Goal: Task Accomplishment & Management: Manage account settings

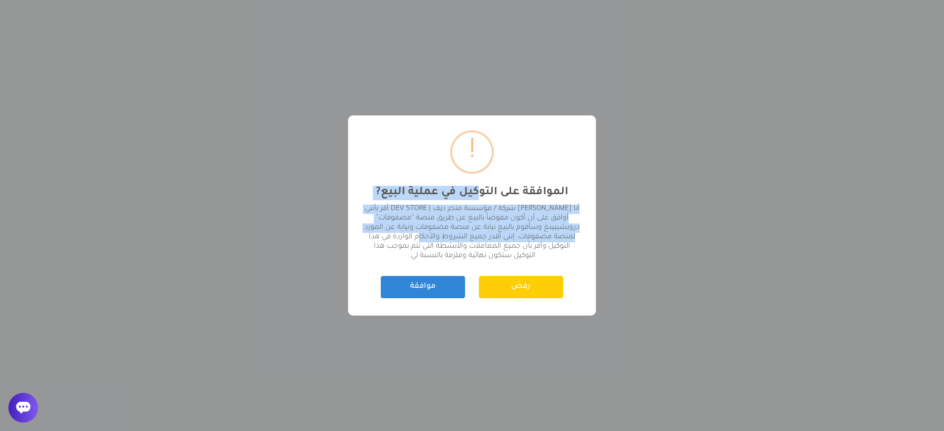
drag, startPoint x: 479, startPoint y: 194, endPoint x: 407, endPoint y: 238, distance: 84.4
click at [406, 237] on div "? ! i الموافقة على التوكيل في عملية البيع? × أنا [PERSON_NAME] شركة / مؤسسة متج…" at bounding box center [472, 216] width 248 height 200
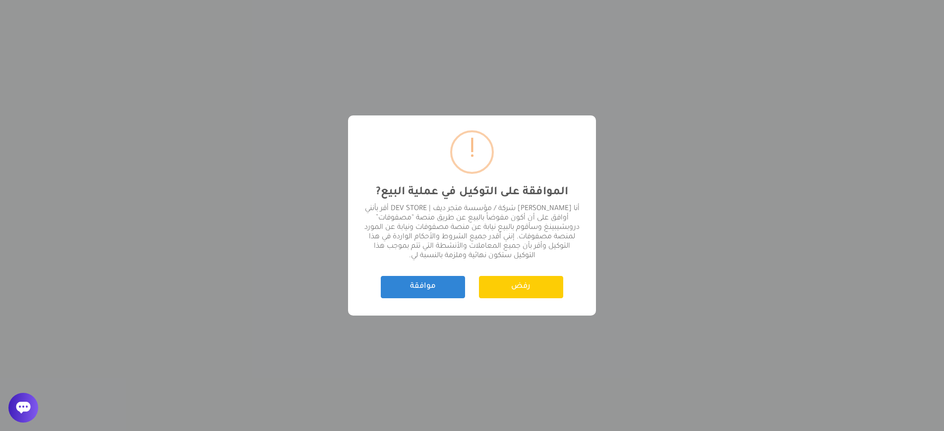
click at [458, 261] on div "? ! i الموافقة على التوكيل في عملية البيع? × أنا [PERSON_NAME] شركة / مؤسسة متج…" at bounding box center [472, 216] width 248 height 200
drag, startPoint x: 414, startPoint y: 259, endPoint x: 397, endPoint y: 261, distance: 17.5
click at [409, 259] on div "أنا عبدالرحمن اليزيدي مالك شركة / مؤسسة متجر ديف | DEV STORE أقر بأنني أوافق عل…" at bounding box center [472, 233] width 218 height 57
drag, startPoint x: 389, startPoint y: 261, endPoint x: 559, endPoint y: 207, distance: 179.1
click at [559, 207] on div "? ! i الموافقة على التوكيل في عملية البيع? × أنا عبدالرحمن اليزيدي مالك شركة / …" at bounding box center [472, 216] width 248 height 200
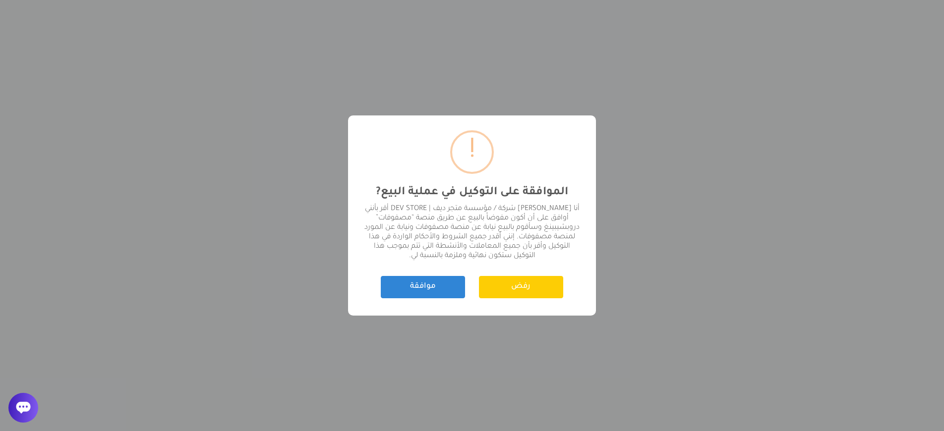
click at [493, 217] on div "أنا عبدالرحمن اليزيدي مالك شركة / مؤسسة متجر ديف | DEV STORE أقر بأنني أوافق عل…" at bounding box center [472, 233] width 218 height 57
drag, startPoint x: 502, startPoint y: 236, endPoint x: 400, endPoint y: 266, distance: 105.9
click at [402, 265] on div "? ! i الموافقة على التوكيل في عملية البيع? × أنا عبدالرحمن اليزيدي مالك شركة / …" at bounding box center [472, 216] width 248 height 200
click at [423, 290] on button "موافقة" at bounding box center [423, 287] width 84 height 22
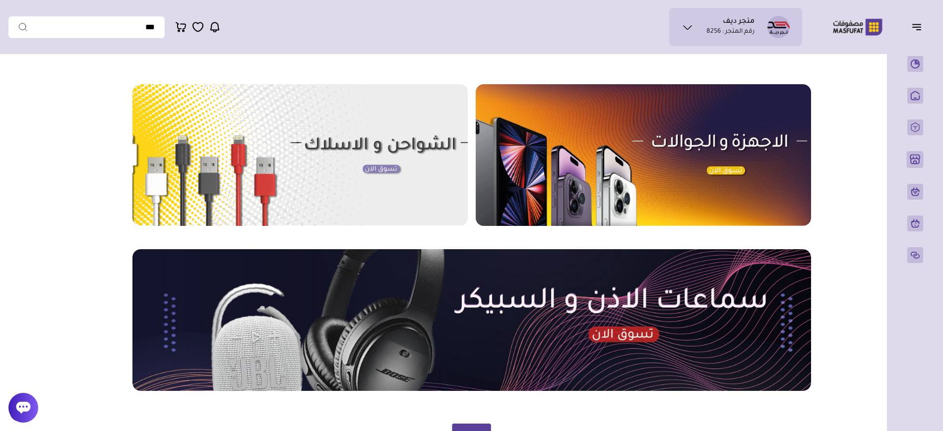
scroll to position [356, 0]
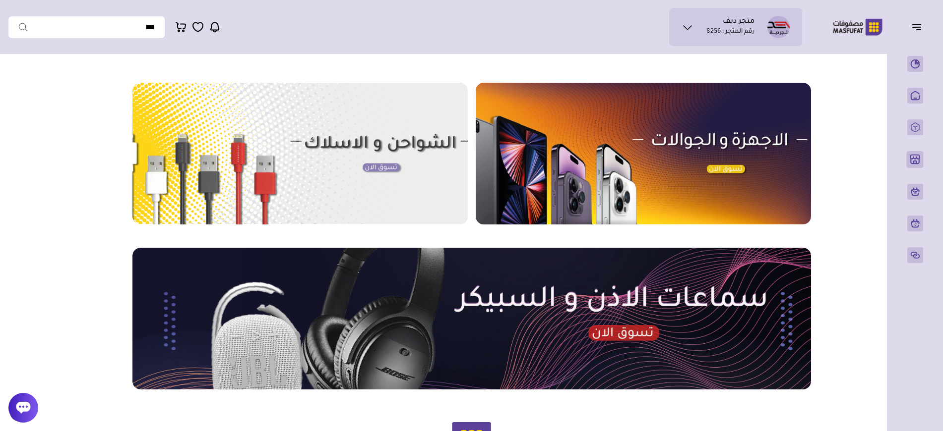
click at [350, 173] on img at bounding box center [299, 154] width 335 height 142
click at [755, 26] on ul "متجر ديف رقم المتجر : 8256" at bounding box center [735, 27] width 117 height 22
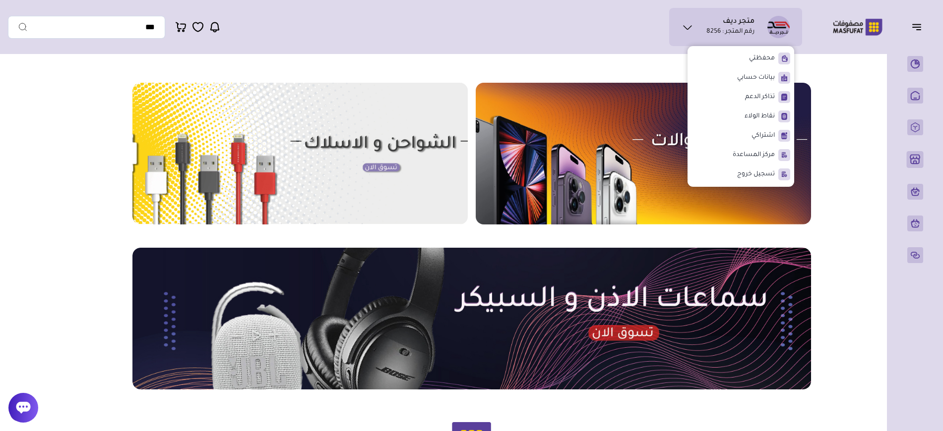
click at [544, 70] on section "مزامنة ( 0 ) تحديد الكل إلغاء التحديد" at bounding box center [472, 115] width 714 height 758
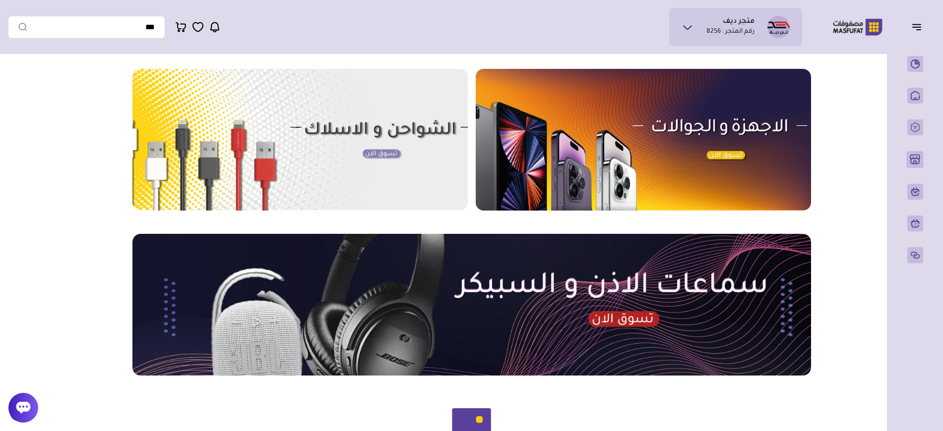
scroll to position [370, 0]
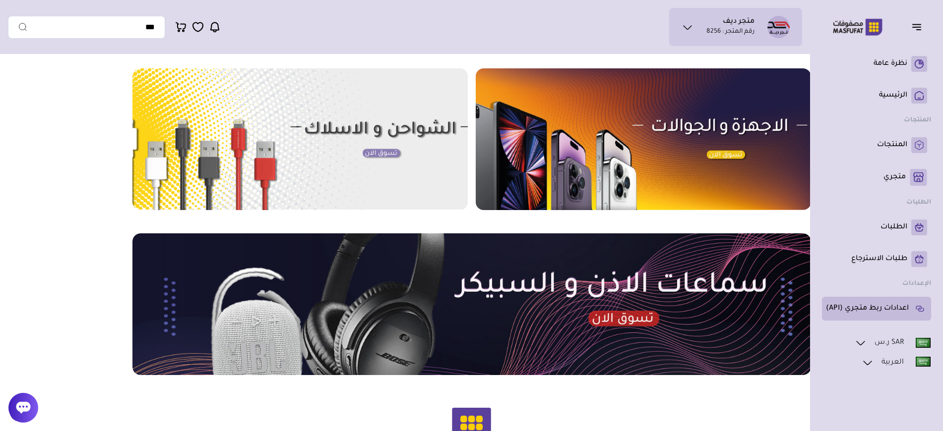
click at [880, 311] on p "اعدادات ربط متجري (API)" at bounding box center [867, 309] width 83 height 10
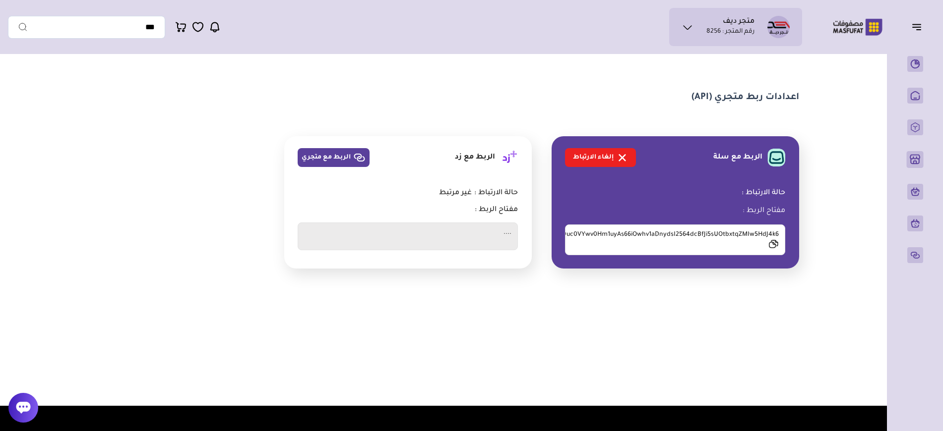
click at [774, 241] on icon at bounding box center [773, 244] width 10 height 9
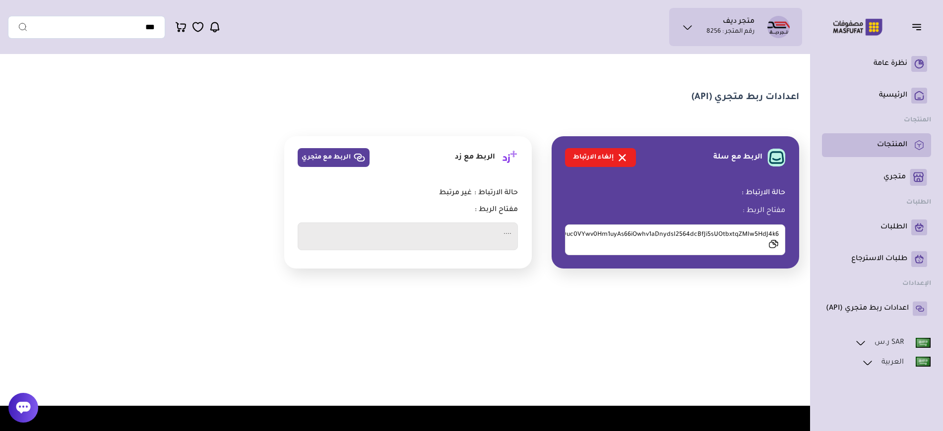
click at [887, 150] on p "المنتجات" at bounding box center [892, 145] width 30 height 10
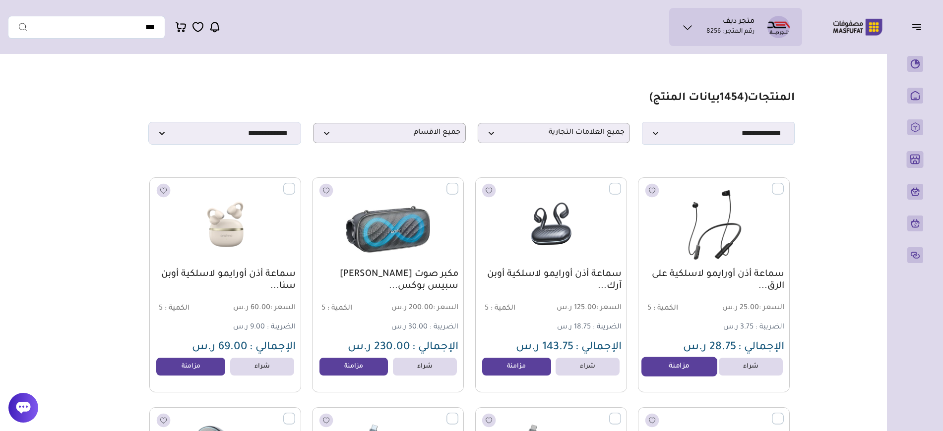
click at [674, 367] on link "مزامنة" at bounding box center [678, 367] width 75 height 20
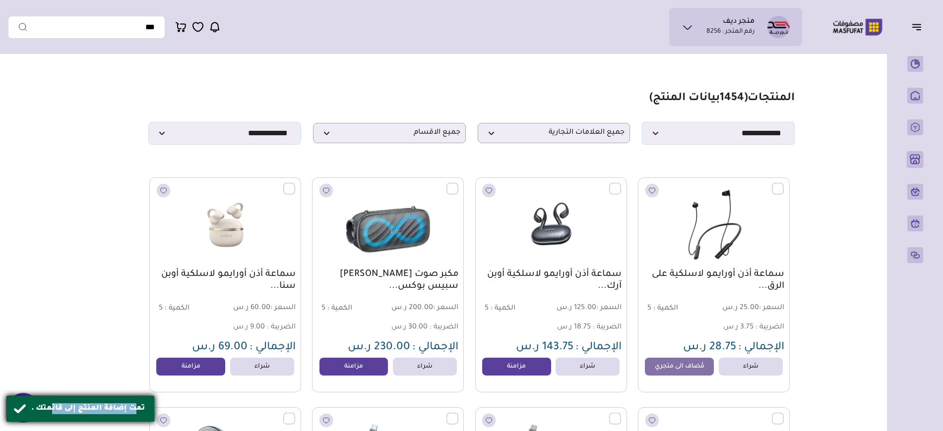
drag, startPoint x: 111, startPoint y: 409, endPoint x: 49, endPoint y: 410, distance: 62.0
click at [49, 410] on div "تمت إضافة المنتج إلى قائمتك ." at bounding box center [89, 409] width 116 height 11
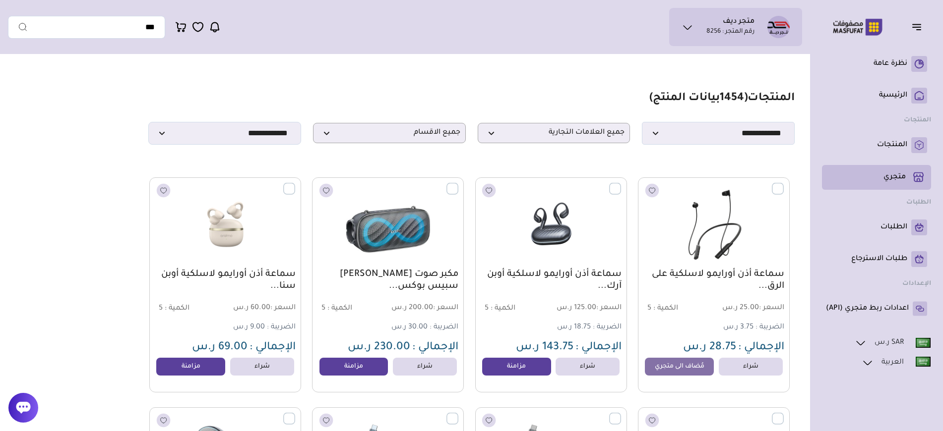
click at [892, 178] on p "متجري ( 0 )" at bounding box center [894, 178] width 22 height 10
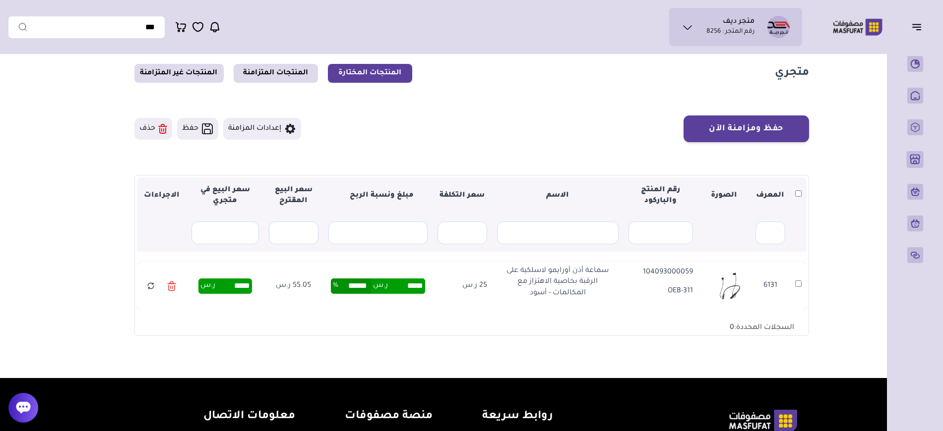
scroll to position [28, 0]
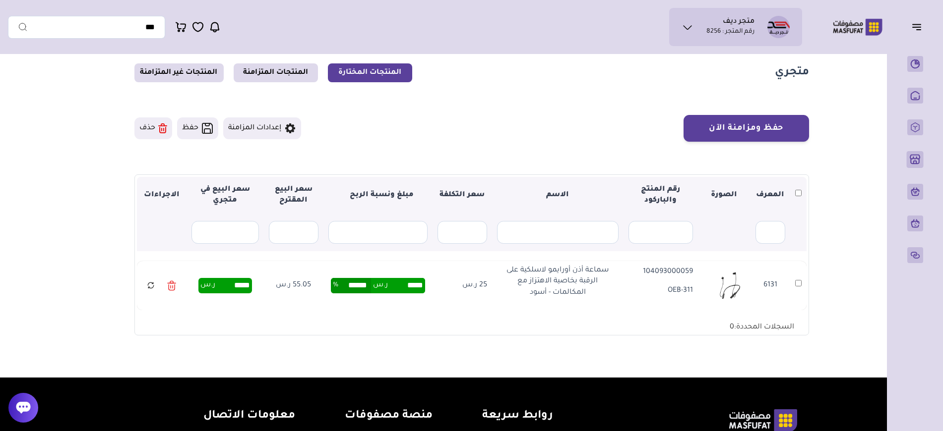
drag, startPoint x: 695, startPoint y: 290, endPoint x: 445, endPoint y: 309, distance: 250.7
click at [449, 309] on tr "6131 6131 104093000059 OEB-311 سماعة أذن أورايمو لاسلكية على الرقبة بخاصية الاه…" at bounding box center [471, 285] width 669 height 49
click at [472, 236] on input "text" at bounding box center [462, 232] width 50 height 23
click at [284, 130] on button "إعدادات المزامنة" at bounding box center [262, 129] width 78 height 22
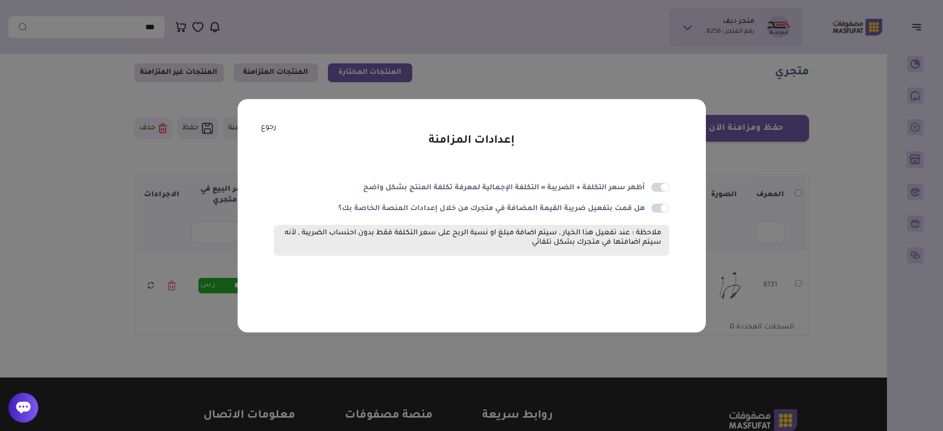
click at [658, 190] on span at bounding box center [660, 187] width 18 height 9
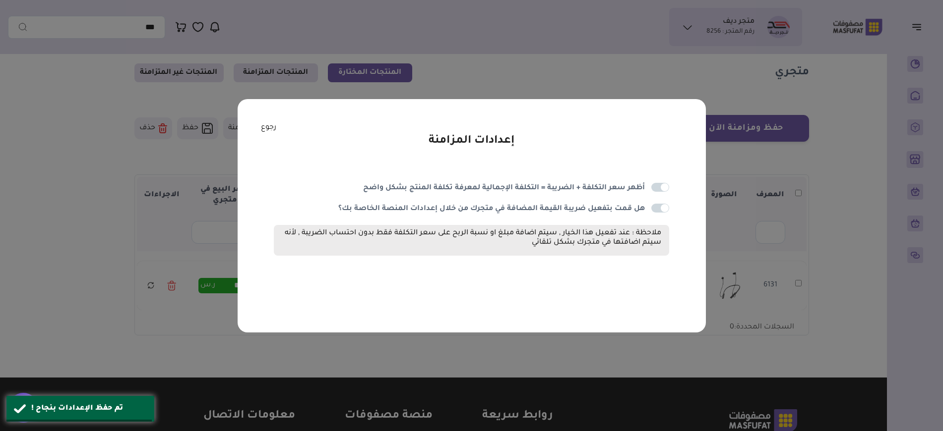
click at [659, 201] on div "أظهر سعر التكلفة + الضريبة = التكلفة الإجمالية لمعرفة تكلفة المنتج بشكل واضح هل…" at bounding box center [471, 205] width 395 height 116
click at [658, 205] on span at bounding box center [660, 208] width 18 height 9
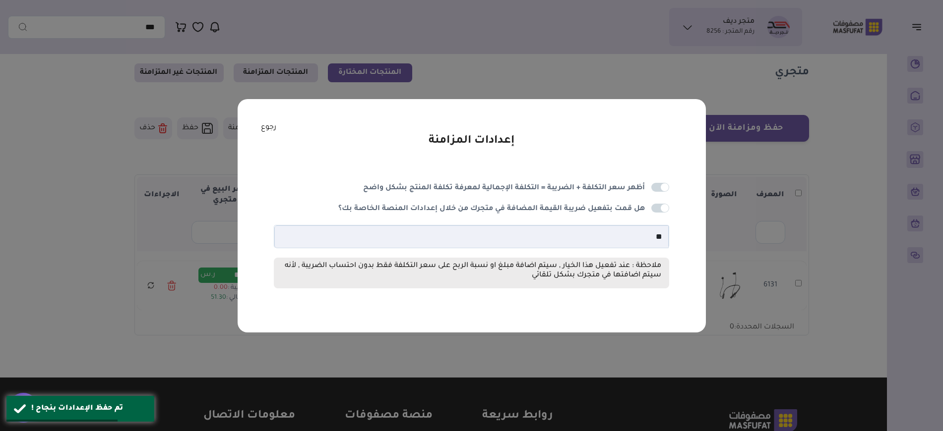
click at [662, 207] on span at bounding box center [660, 208] width 18 height 9
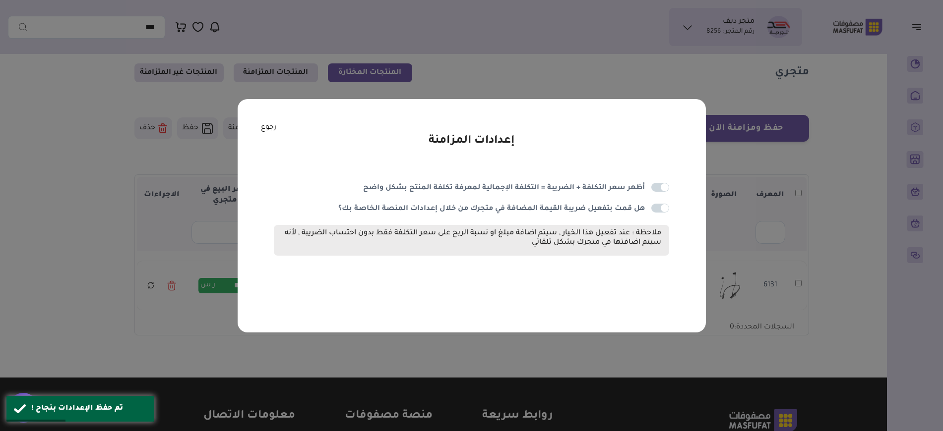
click at [270, 132] on link "رجوع" at bounding box center [268, 127] width 15 height 11
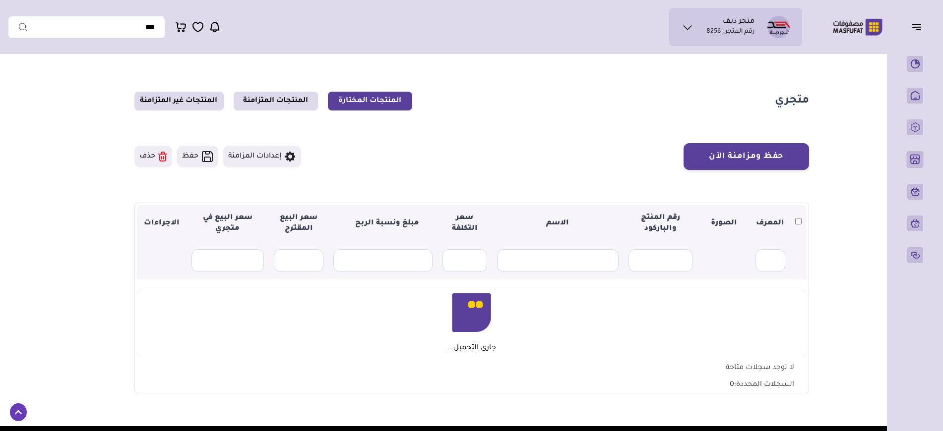
scroll to position [28, 0]
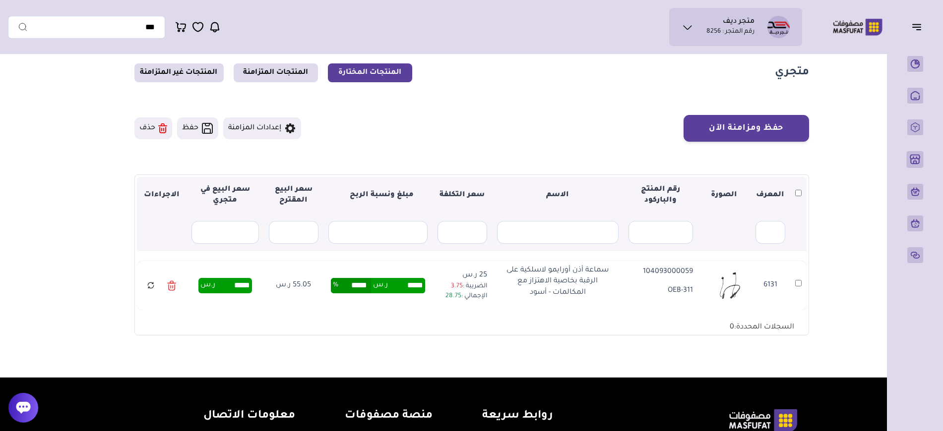
drag, startPoint x: 488, startPoint y: 280, endPoint x: 450, endPoint y: 289, distance: 39.6
click at [450, 287] on td "25 ر.س الضريبة : 3.75 الإجمالي : 28.75" at bounding box center [462, 285] width 60 height 49
click at [451, 297] on span "28.75" at bounding box center [453, 296] width 16 height 7
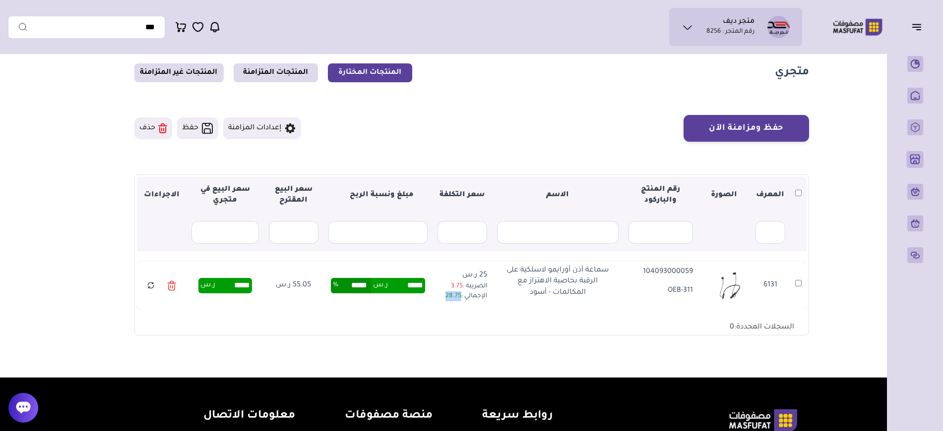
click at [451, 297] on span "28.75" at bounding box center [453, 296] width 16 height 7
click at [454, 299] on span "28.75" at bounding box center [453, 296] width 16 height 7
click at [284, 232] on input "text" at bounding box center [294, 232] width 50 height 23
click at [233, 236] on input "text" at bounding box center [224, 232] width 67 height 23
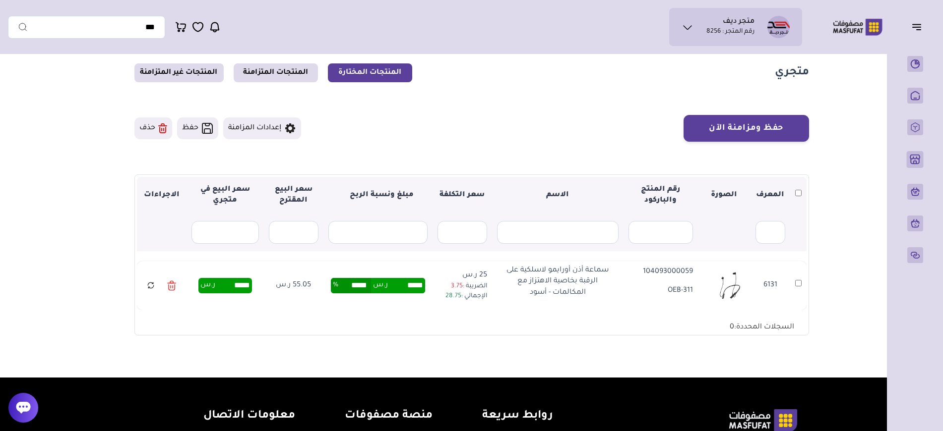
click at [410, 286] on input "*****" at bounding box center [406, 285] width 37 height 15
drag, startPoint x: 402, startPoint y: 286, endPoint x: 411, endPoint y: 287, distance: 9.5
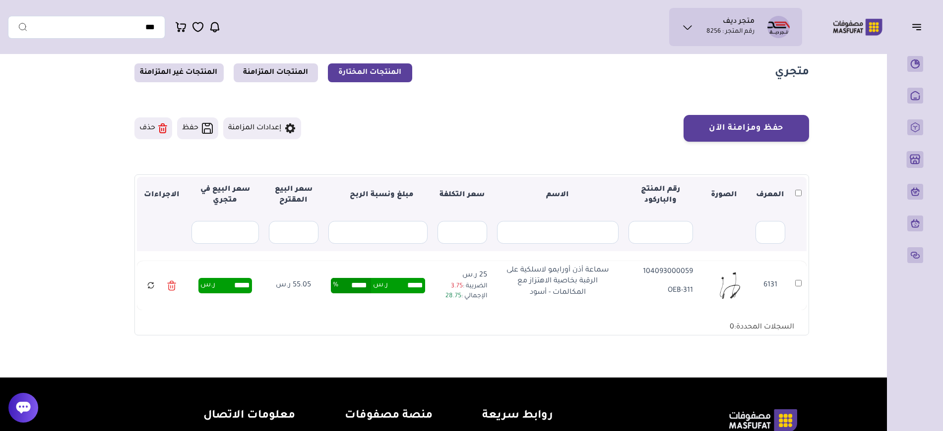
click at [411, 287] on input "*****" at bounding box center [406, 285] width 37 height 15
drag, startPoint x: 450, startPoint y: 301, endPoint x: 488, endPoint y: 272, distance: 47.7
click at [488, 272] on td "25 ر.س الضريبة : 3.75 الإجمالي : 28.75" at bounding box center [462, 285] width 60 height 49
drag, startPoint x: 488, startPoint y: 272, endPoint x: 441, endPoint y: 301, distance: 55.0
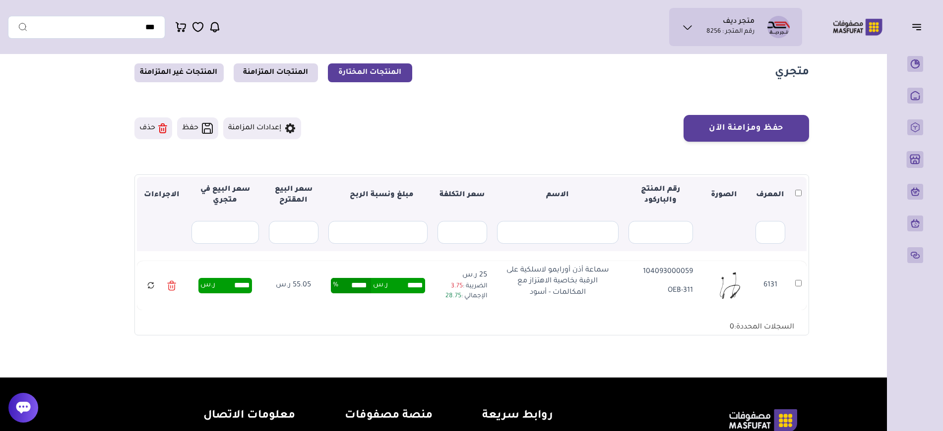
click at [441, 301] on td "25 ر.س الضريبة : 3.75 الإجمالي : 28.75" at bounding box center [462, 285] width 60 height 49
click at [405, 289] on input "*****" at bounding box center [406, 285] width 37 height 15
drag, startPoint x: 405, startPoint y: 289, endPoint x: 412, endPoint y: 290, distance: 7.0
click at [412, 290] on input "*****" at bounding box center [406, 285] width 37 height 15
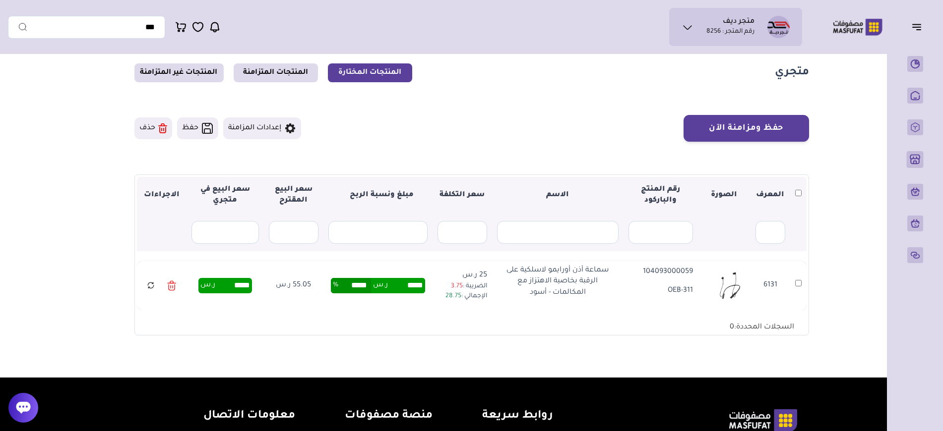
type input "*****"
type input "******"
click at [382, 329] on div "▼ المعرف الصورة رقم المنتج والباركود الاسم سعر التكلفة مبلغ ونسبة الربح سعر الب…" at bounding box center [471, 255] width 669 height 157
click at [235, 285] on input "*****" at bounding box center [232, 285] width 35 height 11
click at [240, 285] on input "*****" at bounding box center [232, 285] width 35 height 11
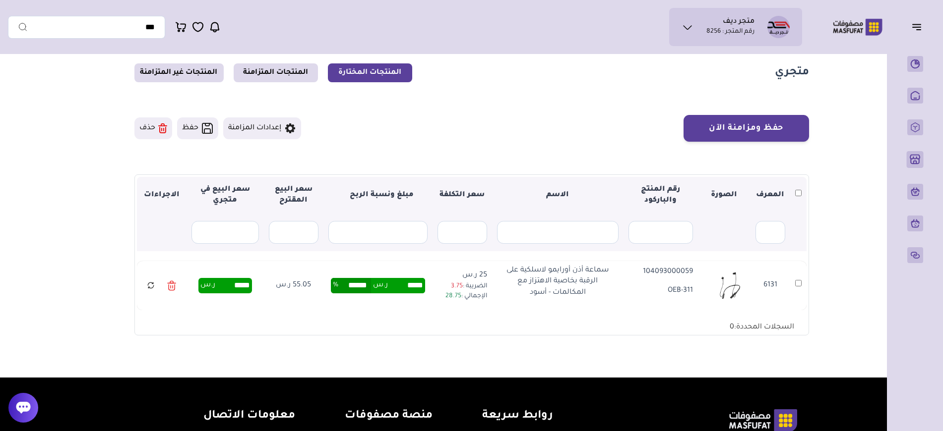
click at [240, 285] on input "*****" at bounding box center [232, 285] width 35 height 11
click at [240, 289] on input "*****" at bounding box center [232, 285] width 35 height 11
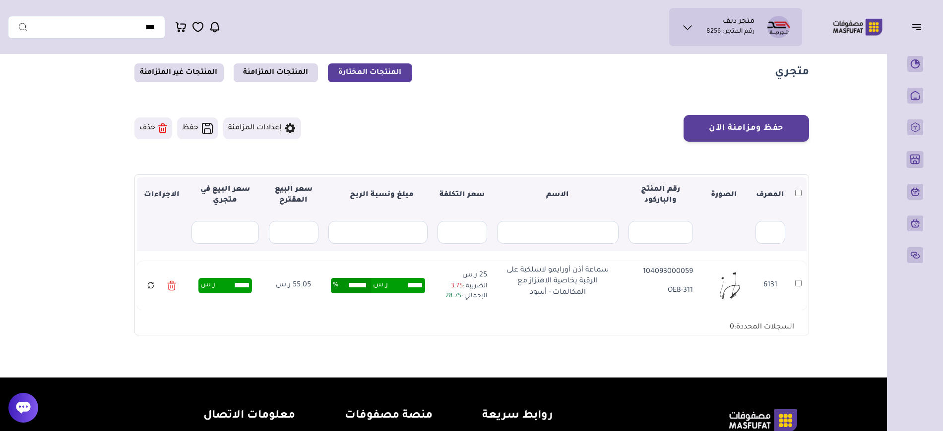
click at [240, 289] on input "*****" at bounding box center [232, 285] width 35 height 11
click at [272, 329] on div "▼ المعرف الصورة رقم المنتج والباركود الاسم سعر التكلفة مبلغ ونسبة الربح سعر الب…" at bounding box center [471, 255] width 669 height 157
click at [236, 287] on input "*****" at bounding box center [232, 285] width 35 height 11
drag, startPoint x: 239, startPoint y: 285, endPoint x: 231, endPoint y: 285, distance: 7.9
click at [231, 285] on input "*****" at bounding box center [232, 285] width 35 height 11
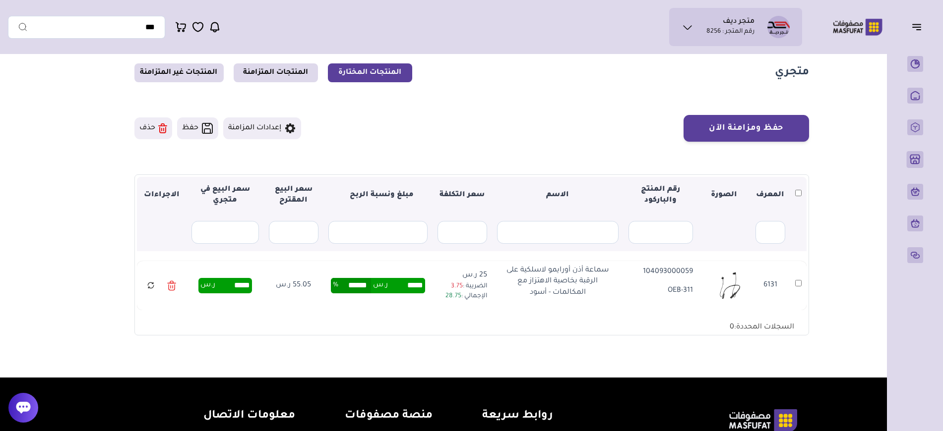
type input "*****"
type input "******"
click at [276, 284] on td "55.05 ر.س" at bounding box center [294, 285] width 60 height 49
drag, startPoint x: 346, startPoint y: 286, endPoint x: 367, endPoint y: 286, distance: 21.3
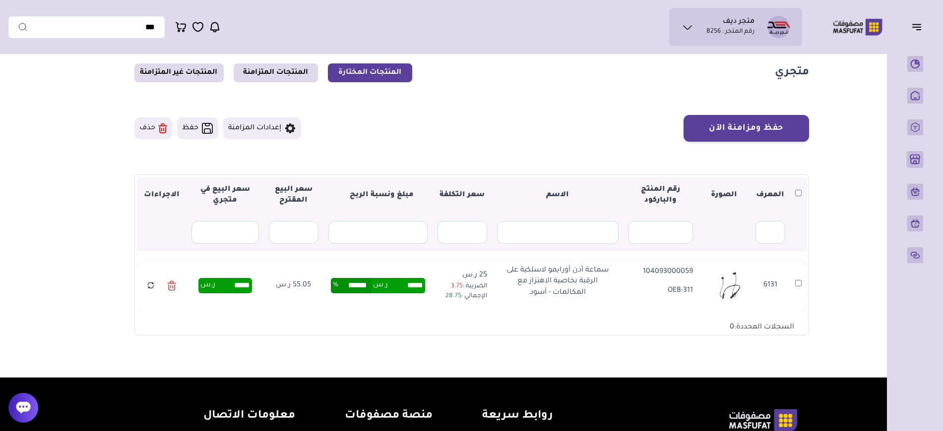
click at [367, 286] on input "******" at bounding box center [354, 285] width 33 height 15
click at [389, 313] on div "▼ المعرف الصورة رقم المنتج والباركود الاسم سعر التكلفة مبلغ ونسبة الربح سعر الب…" at bounding box center [471, 255] width 669 height 157
drag, startPoint x: 336, startPoint y: 284, endPoint x: 371, endPoint y: 285, distance: 35.2
click at [370, 285] on div "****** %" at bounding box center [351, 285] width 40 height 15
click at [372, 296] on td "***** ر.س ****** %" at bounding box center [377, 285] width 109 height 49
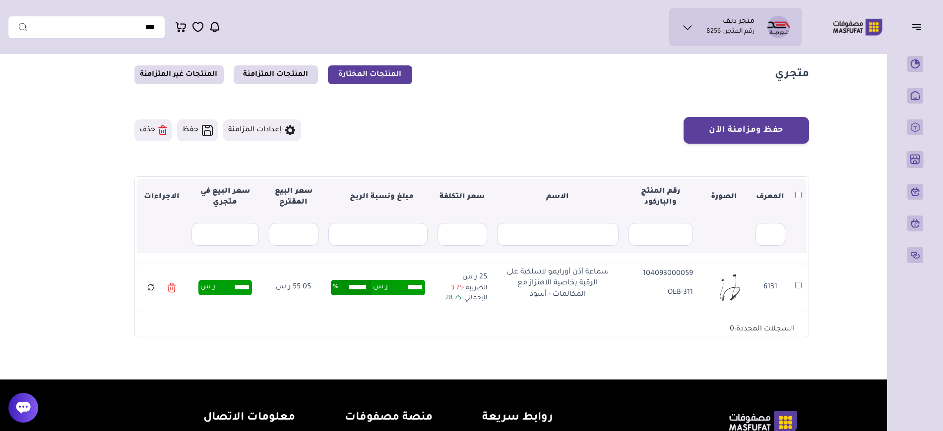
scroll to position [26, 0]
drag, startPoint x: 235, startPoint y: 287, endPoint x: 412, endPoint y: 308, distance: 178.3
click at [408, 307] on tr "6131 6131 104093000059 OEB-311 سماعة أذن أورايمو لاسلكية على الرقبة بخاصية الاه…" at bounding box center [471, 287] width 669 height 49
click at [421, 310] on td "***** ر.س ****** %" at bounding box center [377, 287] width 109 height 49
click at [351, 284] on input "******" at bounding box center [354, 287] width 33 height 15
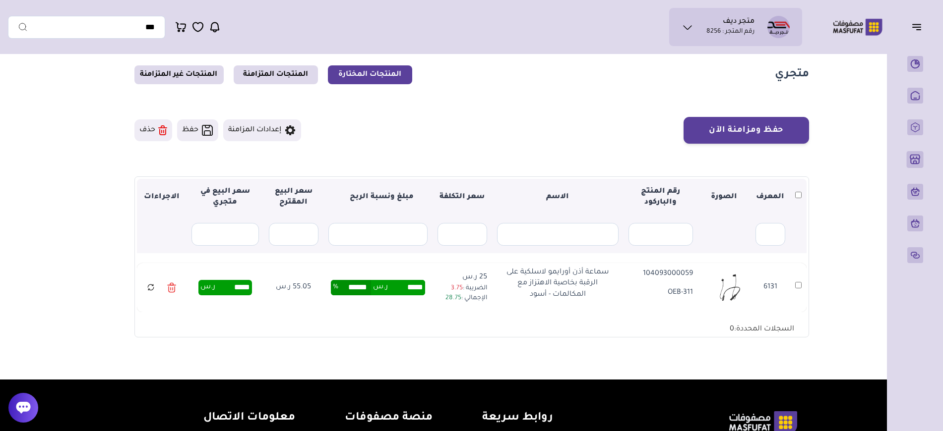
click at [351, 284] on input "******" at bounding box center [354, 287] width 33 height 15
click at [369, 314] on div "▼ المعرف الصورة رقم المنتج والباركود الاسم سعر التكلفة مبلغ ونسبة الربح سعر الب…" at bounding box center [471, 257] width 669 height 157
click at [394, 334] on div "▼ المعرف الصورة رقم المنتج والباركود الاسم سعر التكلفة مبلغ ونسبة الربح سعر الب…" at bounding box center [471, 257] width 669 height 157
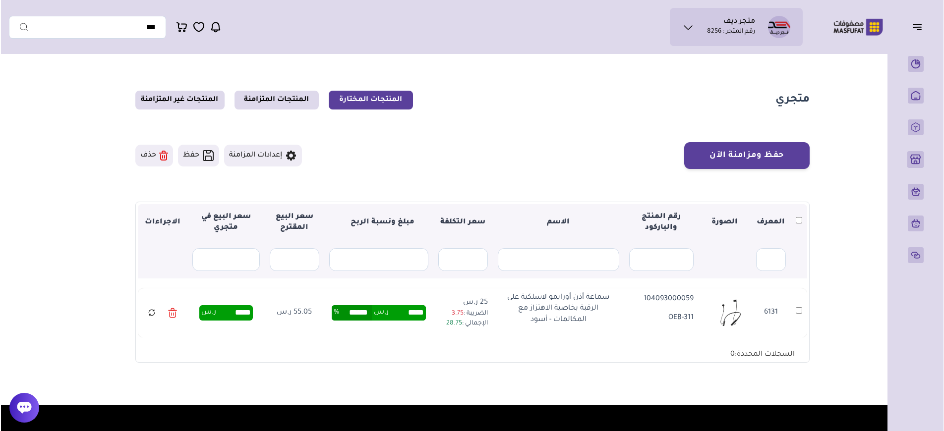
scroll to position [0, 0]
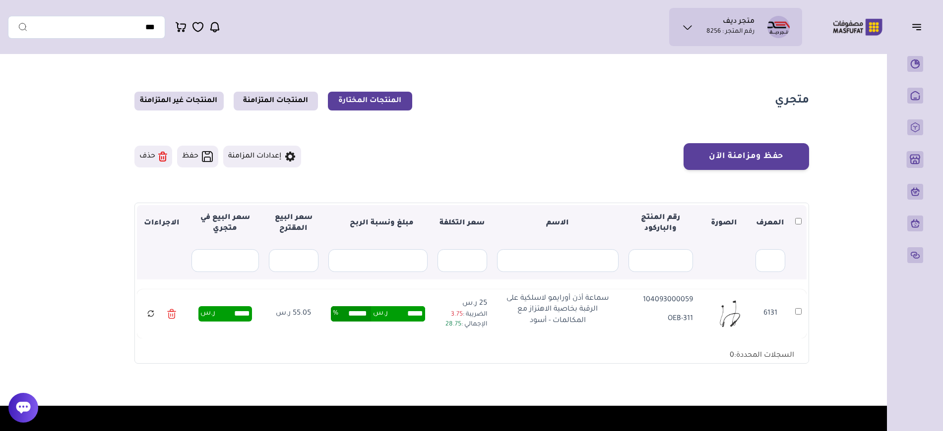
drag, startPoint x: 397, startPoint y: 316, endPoint x: 413, endPoint y: 317, distance: 15.4
click at [413, 317] on input "*****" at bounding box center [406, 313] width 37 height 15
drag, startPoint x: 492, startPoint y: 300, endPoint x: 467, endPoint y: 304, distance: 25.6
click at [467, 304] on tr "6131 6131 104093000059 OEB-311 سماعة أذن أورايمو لاسلكية على الرقبة بخاصية الاه…" at bounding box center [471, 314] width 669 height 49
click at [466, 304] on p "25 ر.س" at bounding box center [462, 304] width 50 height 11
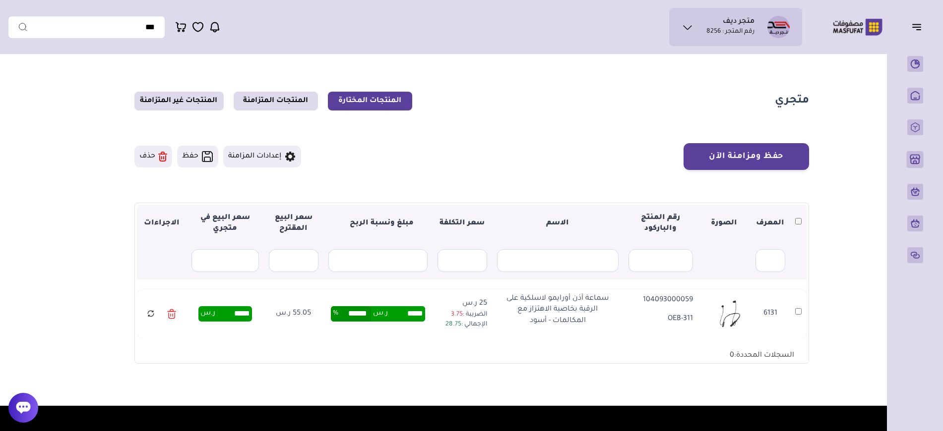
click at [466, 304] on p "25 ر.س" at bounding box center [462, 304] width 50 height 11
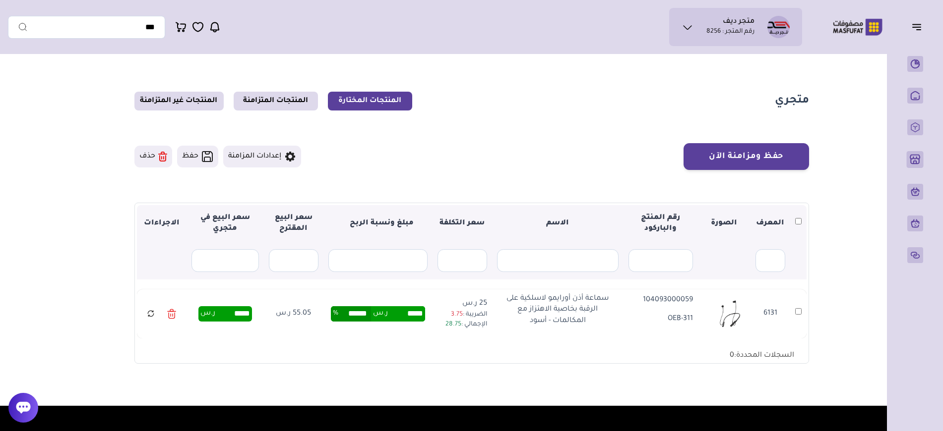
click at [466, 304] on p "25 ر.س" at bounding box center [462, 304] width 50 height 11
drag, startPoint x: 231, startPoint y: 316, endPoint x: 257, endPoint y: 315, distance: 26.3
click at [256, 315] on td "***** ر.س 51.3" at bounding box center [224, 314] width 77 height 49
drag, startPoint x: 406, startPoint y: 313, endPoint x: 423, endPoint y: 314, distance: 17.9
click at [423, 314] on input "*****" at bounding box center [406, 313] width 37 height 15
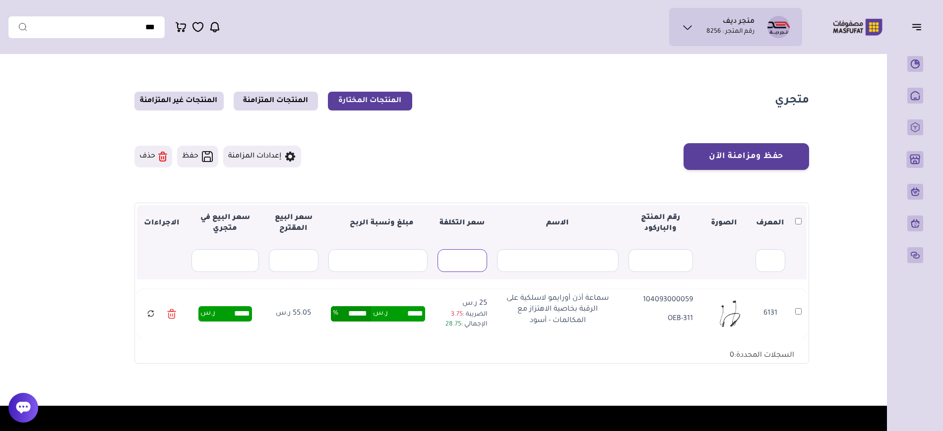
click at [455, 265] on input "text" at bounding box center [462, 260] width 50 height 23
click at [577, 332] on div "سماعة أذن أورايمو لاسلكية على الرقبة بخاصية الاهتزاز مع المكالمات - أسود" at bounding box center [557, 314] width 121 height 41
drag, startPoint x: 208, startPoint y: 330, endPoint x: 295, endPoint y: 335, distance: 86.9
click at [295, 334] on tr "6131 6131 104093000059 OEB-311 سماعة أذن أورايمو لاسلكية على الرقبة بخاصية الاه…" at bounding box center [471, 314] width 669 height 49
click at [298, 336] on td "55.05 ر.س" at bounding box center [294, 314] width 60 height 49
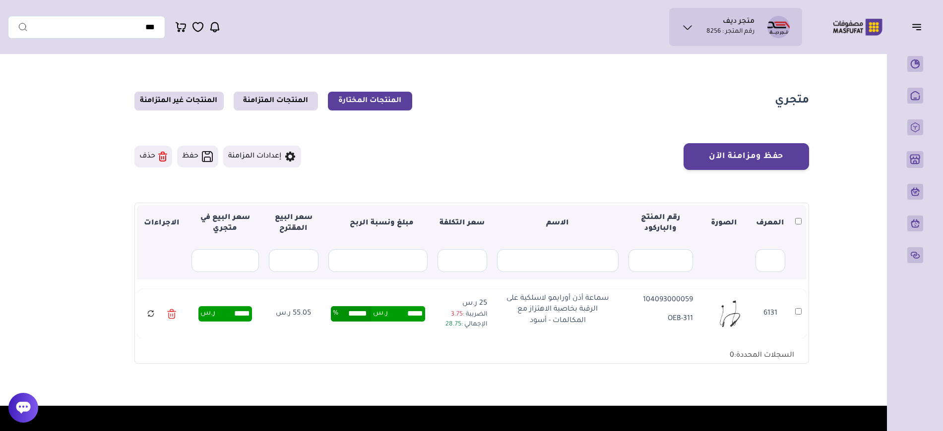
click at [234, 313] on input "*****" at bounding box center [232, 313] width 35 height 11
click at [236, 313] on input "*****" at bounding box center [232, 313] width 35 height 11
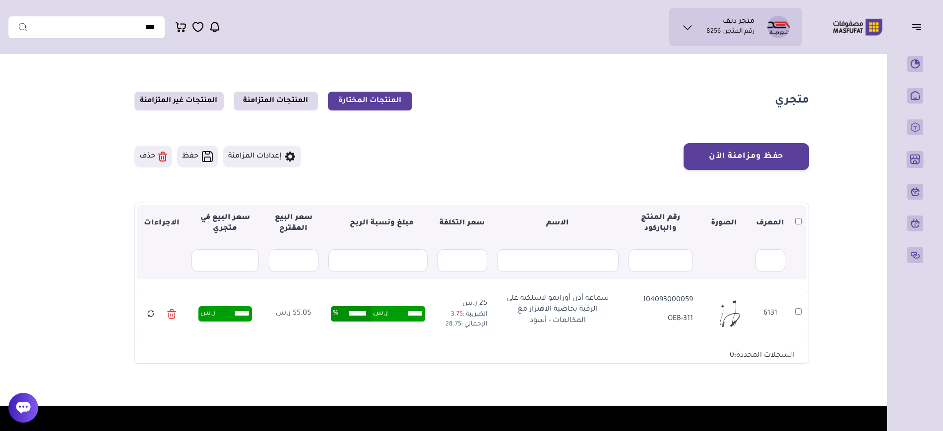
click at [258, 326] on td "***** ر.س 51.3" at bounding box center [224, 314] width 77 height 49
click at [233, 315] on input "*****" at bounding box center [232, 313] width 35 height 11
click at [235, 312] on input "*****" at bounding box center [232, 313] width 35 height 11
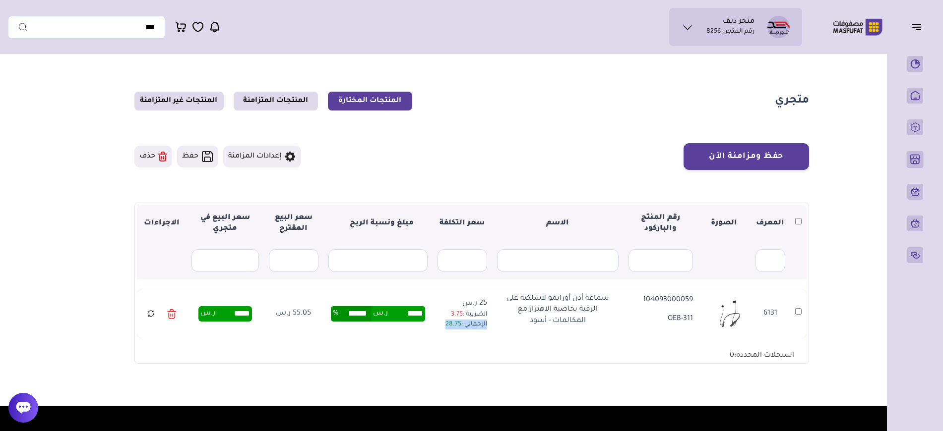
drag, startPoint x: 490, startPoint y: 326, endPoint x: 457, endPoint y: 332, distance: 34.2
click at [457, 332] on td "25 ر.س الضريبة : 3.75 الإجمالي : 28.75" at bounding box center [462, 314] width 60 height 49
click at [454, 324] on span "28.75" at bounding box center [453, 324] width 16 height 7
copy span "28.75"
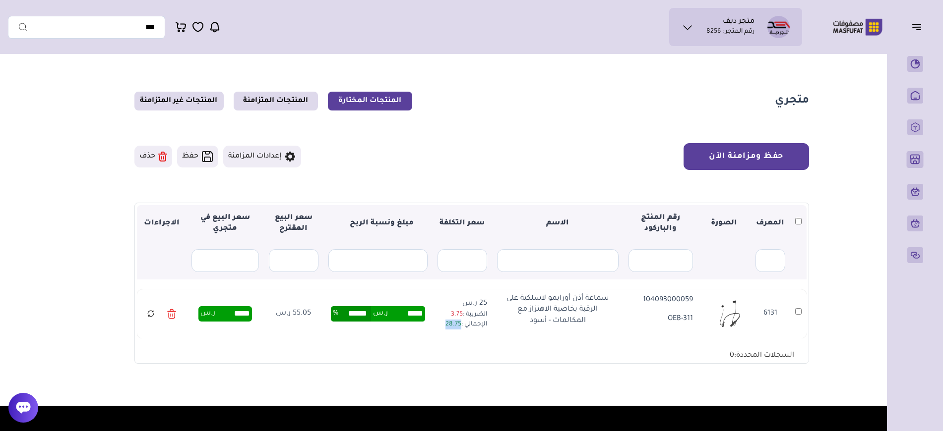
click at [730, 157] on button "حفظ ومزامنة الآن" at bounding box center [745, 156] width 125 height 27
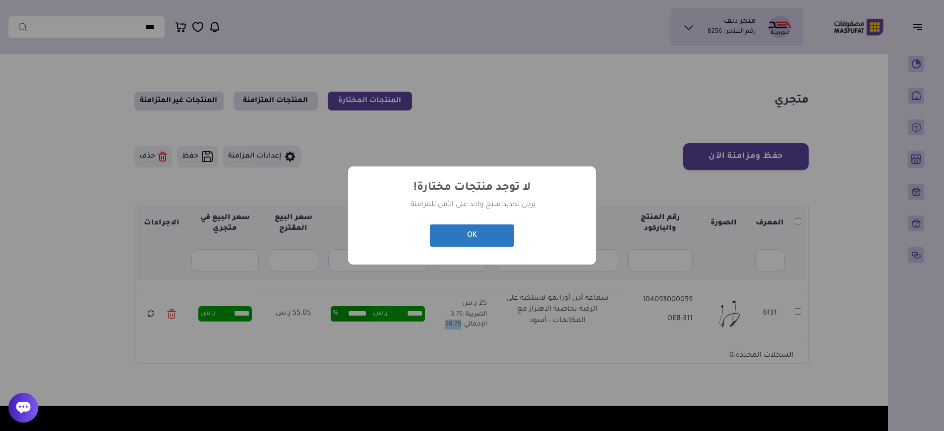
click at [474, 244] on button "OK" at bounding box center [472, 236] width 84 height 22
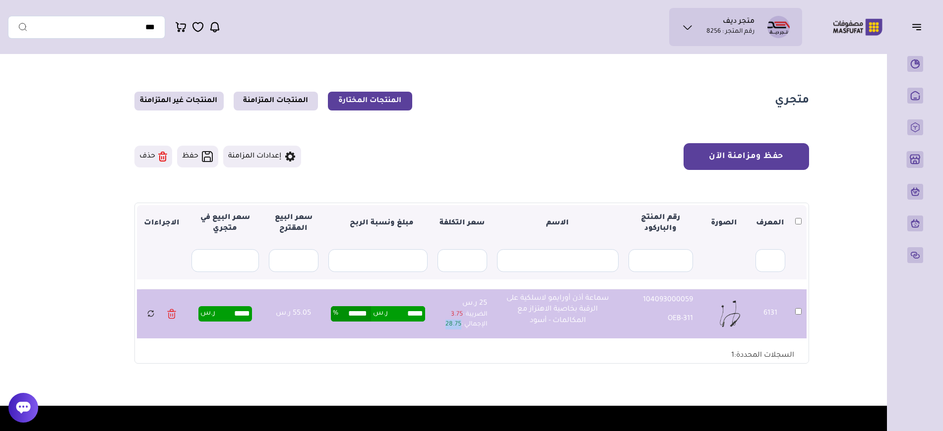
click at [755, 167] on button "حفظ ومزامنة الآن" at bounding box center [745, 156] width 125 height 27
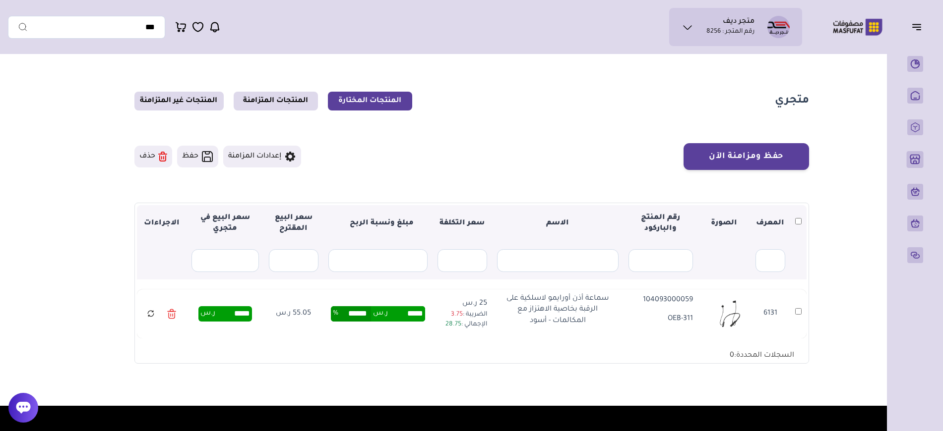
drag, startPoint x: 138, startPoint y: 334, endPoint x: 143, endPoint y: 322, distance: 12.7
click at [143, 322] on td at bounding box center [162, 314] width 50 height 49
click at [148, 314] on icon at bounding box center [151, 314] width 8 height 12
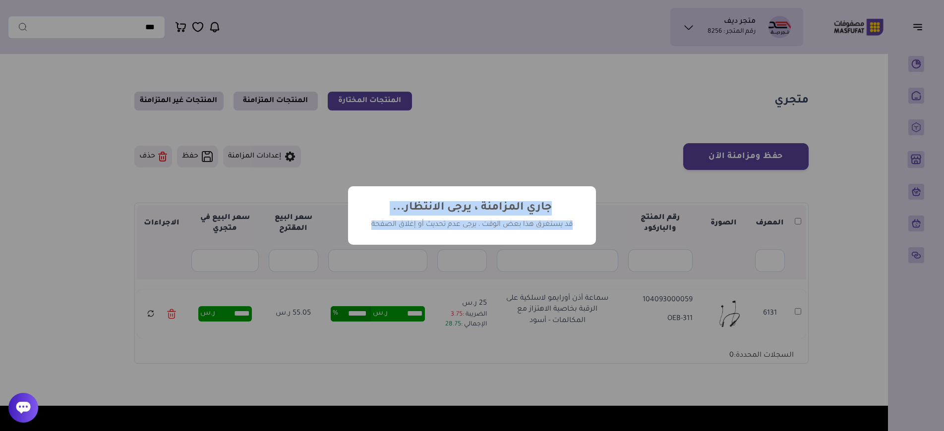
drag, startPoint x: 558, startPoint y: 205, endPoint x: 366, endPoint y: 230, distance: 193.5
click at [366, 230] on div "? ! i جاري المزامنة ، يرجى الانتظار... × قد يستغرق هذا بعض الوقت ، يرجى عدم تحد…" at bounding box center [472, 215] width 248 height 58
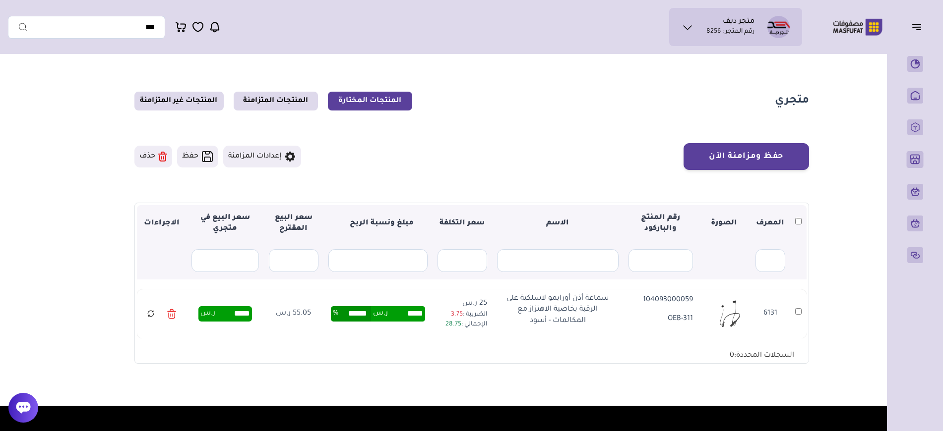
click at [405, 123] on section "متجري المنتجات المختارة المنتجات المتزامنة المنتجات غير المتزامنة حفظ ومزامنة ا…" at bounding box center [472, 228] width 714 height 338
click at [276, 100] on link "المنتجات المتزامنة" at bounding box center [276, 101] width 84 height 19
click at [288, 102] on link "المنتجات المتزامنة" at bounding box center [276, 101] width 84 height 19
click at [297, 100] on link "المنتجات المتزامنة" at bounding box center [276, 101] width 84 height 19
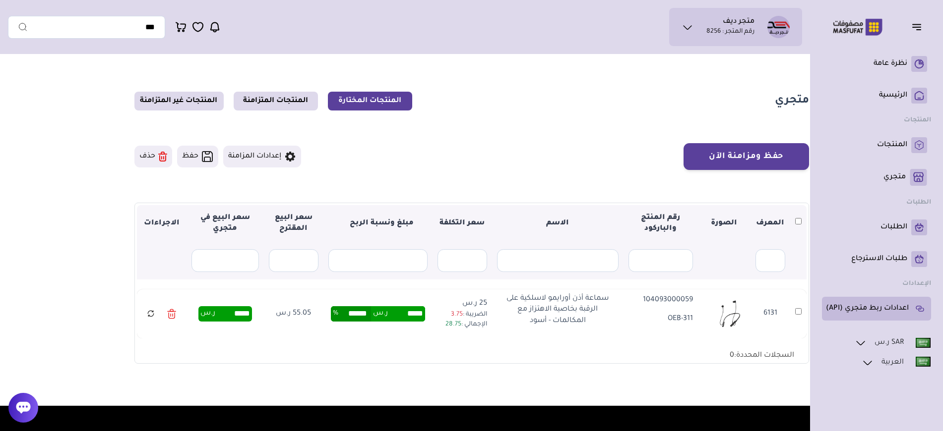
click at [890, 311] on p "اعدادات ربط متجري (API)" at bounding box center [867, 309] width 83 height 10
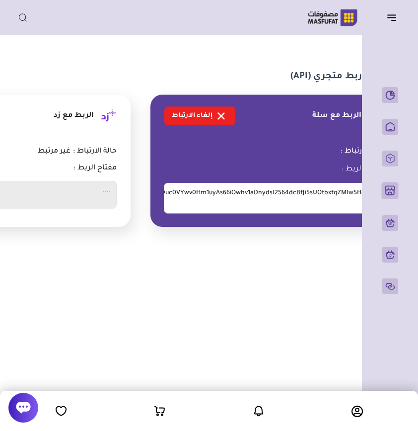
click at [218, 190] on span "umkZL7E6wZzpyVDuc0VYwv0Hm1uyAs66iOwhv1aDnydsI2564dcBfJi5sUOtbxtqZMIw5HdJ4k6" at bounding box center [274, 198] width 220 height 31
click at [220, 191] on span "umkZL7E6wZzpyVDuc0VYwv0Hm1uyAs66iOwhv1aDnydsI2564dcBfJi5sUOtbxtqZMIw5HdJ4k6" at bounding box center [274, 198] width 220 height 31
drag, startPoint x: 221, startPoint y: 192, endPoint x: 323, endPoint y: 196, distance: 102.2
click at [221, 192] on span "umkZL7E6wZzpyVDuc0VYwv0Hm1uyAs66iOwhv1aDnydsI2564dcBfJi5sUOtbxtqZMIw5HdJ4k6" at bounding box center [274, 198] width 220 height 31
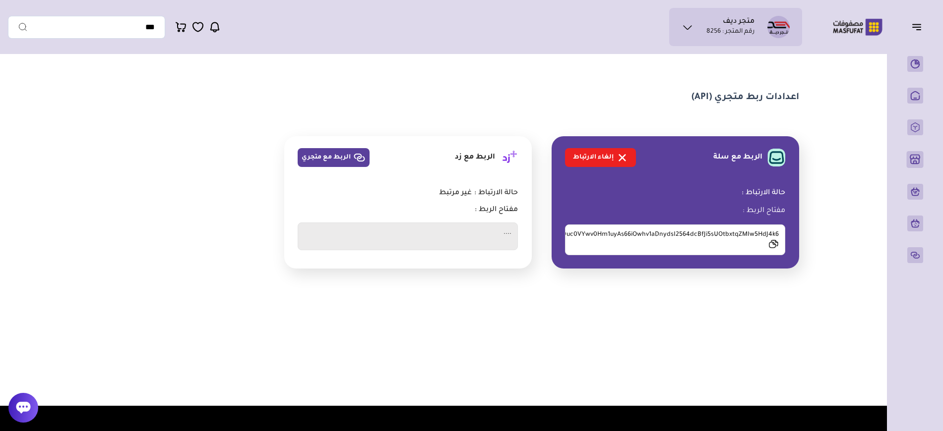
drag, startPoint x: 574, startPoint y: 351, endPoint x: 555, endPoint y: 347, distance: 19.3
click at [565, 348] on div "اعدادات ربط متجري (API) الربط مع سلة إلغاء الارتباط" at bounding box center [471, 232] width 927 height 347
drag, startPoint x: 393, startPoint y: 336, endPoint x: 173, endPoint y: 255, distance: 234.5
click at [184, 258] on div "اعدادات ربط متجري (API) الربط مع سلة إلغاء الارتباط" at bounding box center [471, 232] width 927 height 347
drag, startPoint x: 50, startPoint y: 225, endPoint x: 372, endPoint y: 339, distance: 342.4
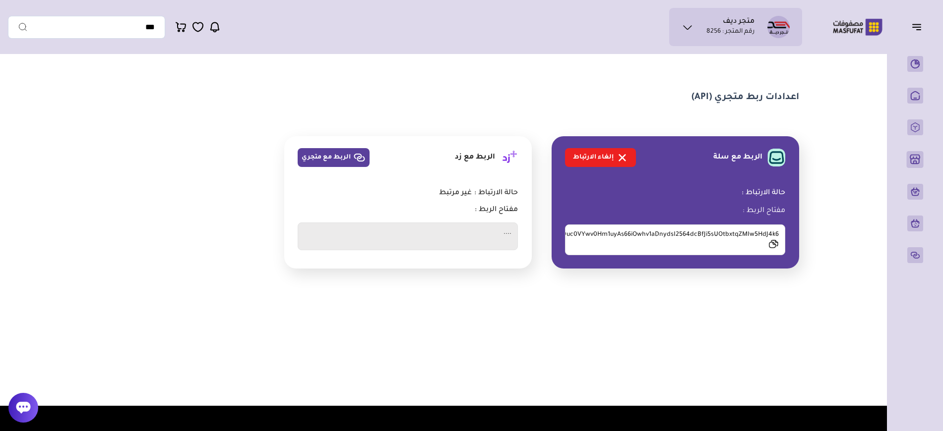
click at [394, 339] on div "اعدادات ربط متجري (API) الربط مع سلة إلغاء الارتباط" at bounding box center [471, 232] width 927 height 347
click at [332, 331] on div "اعدادات ربط متجري (API) الربط مع سلة إلغاء الارتباط" at bounding box center [471, 232] width 927 height 347
drag, startPoint x: 370, startPoint y: 241, endPoint x: 371, endPoint y: 234, distance: 7.0
click at [371, 234] on span "...." at bounding box center [408, 237] width 220 height 28
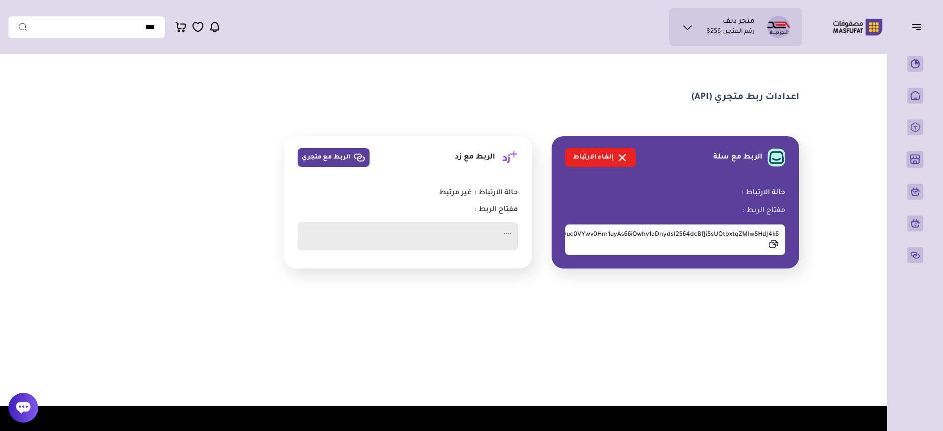
click at [371, 234] on span "...." at bounding box center [408, 237] width 220 height 28
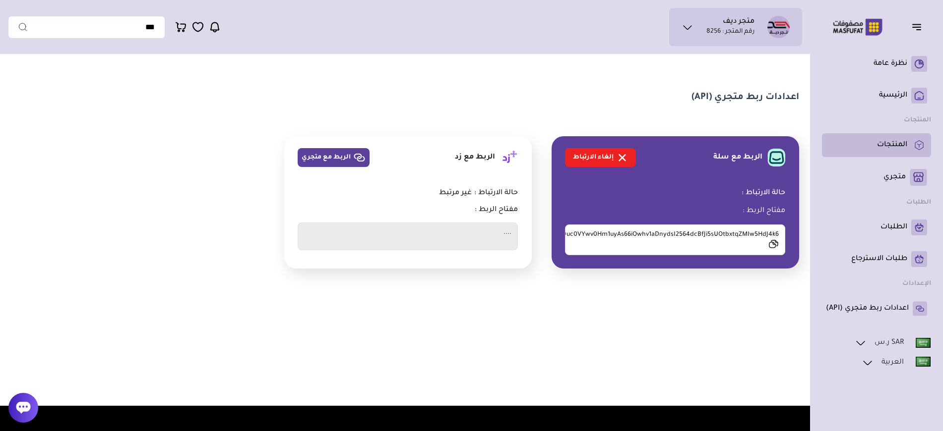
click at [907, 146] on link "المنتجات" at bounding box center [876, 145] width 101 height 16
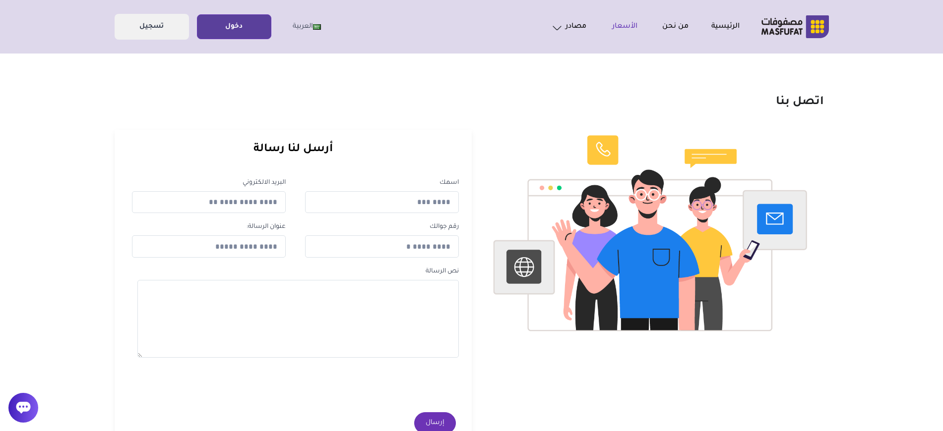
click at [631, 22] on link "الأسعار" at bounding box center [611, 27] width 51 height 12
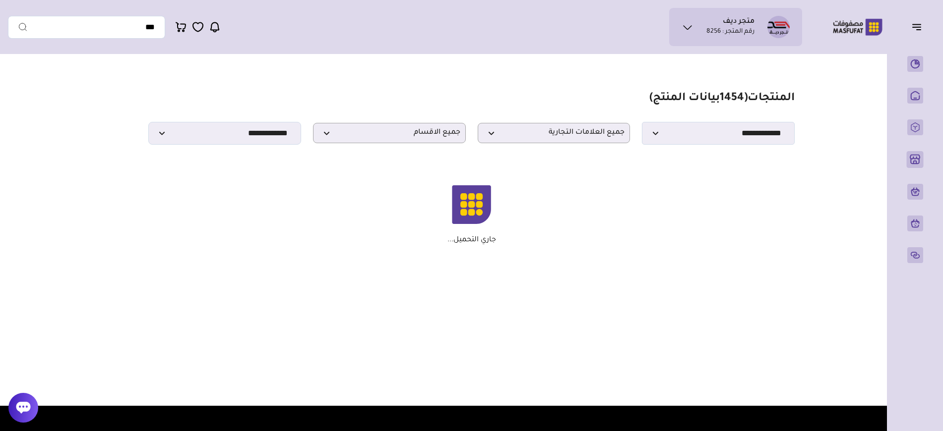
drag, startPoint x: 450, startPoint y: 217, endPoint x: 510, endPoint y: 184, distance: 68.8
drag, startPoint x: 549, startPoint y: 242, endPoint x: 408, endPoint y: 248, distance: 141.0
click at [408, 248] on section "مزامنة ( 0 ) تحديد الكل إلغاء التحديد المنتجات (" at bounding box center [472, 168] width 714 height 219
drag, startPoint x: 438, startPoint y: 238, endPoint x: 552, endPoint y: 242, distance: 113.7
click at [550, 242] on div "جاري التحميل..." at bounding box center [471, 215] width 636 height 60
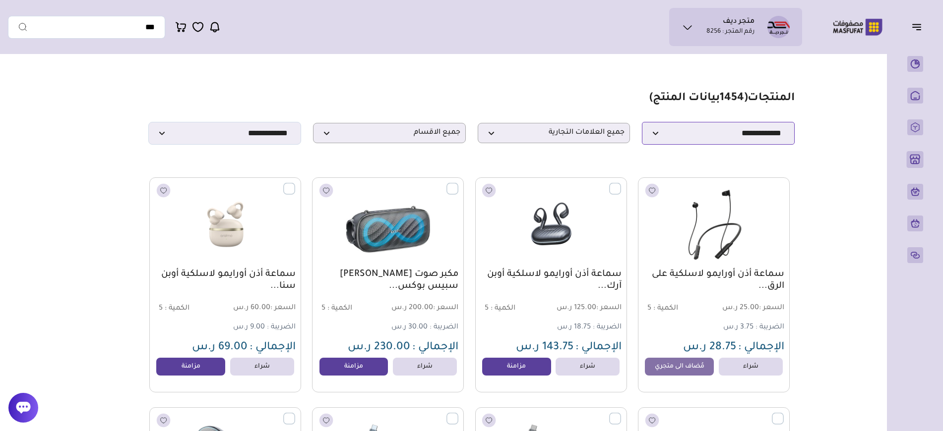
click at [699, 130] on select "**********" at bounding box center [718, 133] width 153 height 23
drag, startPoint x: 519, startPoint y: 136, endPoint x: 514, endPoint y: 139, distance: 6.2
click at [519, 136] on span "جميع العلامات التجارية" at bounding box center [554, 132] width 142 height 9
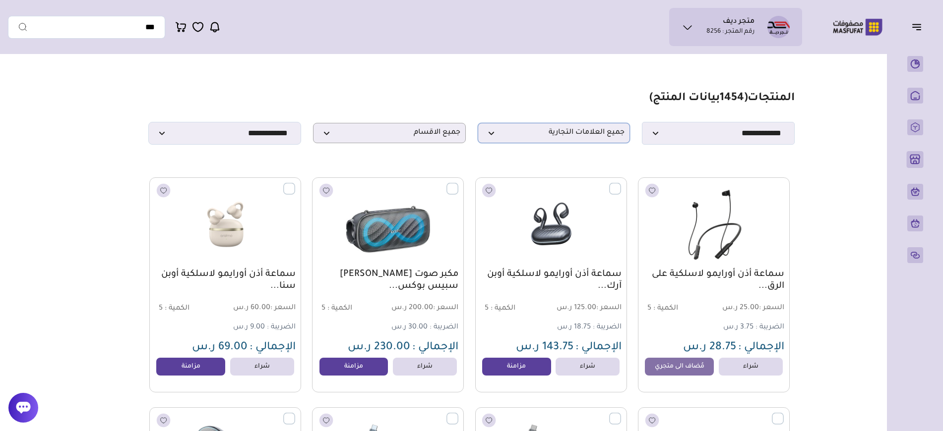
click at [541, 129] on span "جميع العلامات التجارية" at bounding box center [554, 132] width 142 height 9
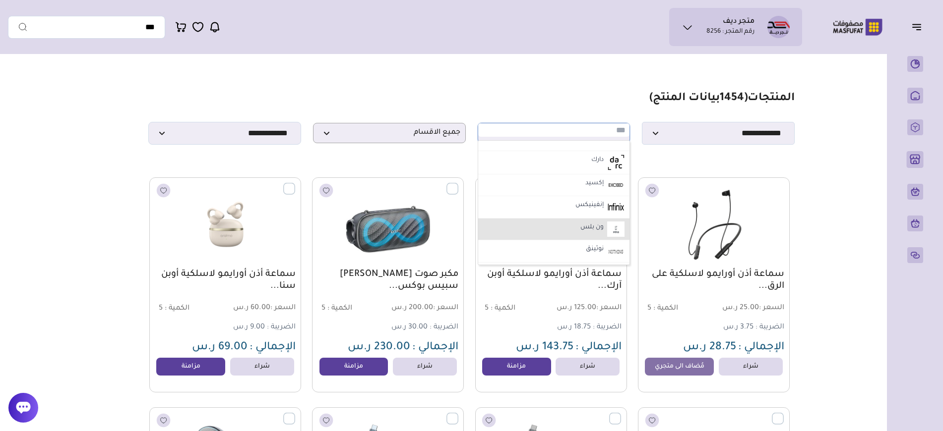
scroll to position [1106, 0]
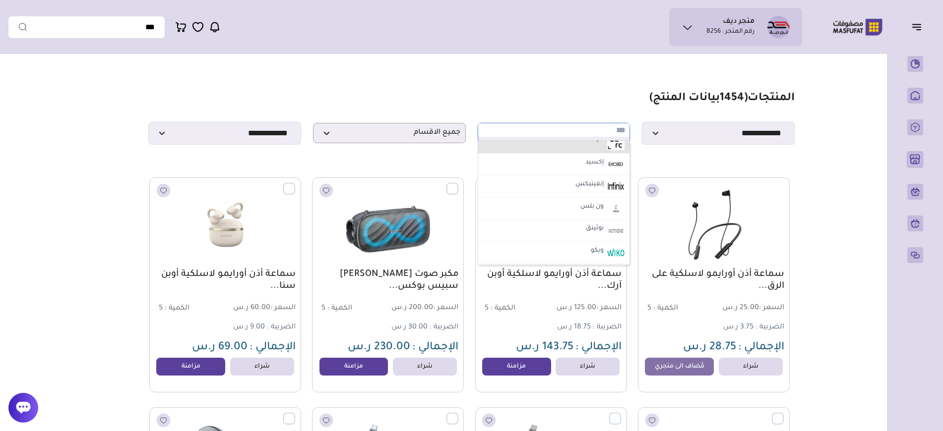
click at [598, 144] on label "دارك" at bounding box center [597, 139] width 15 height 13
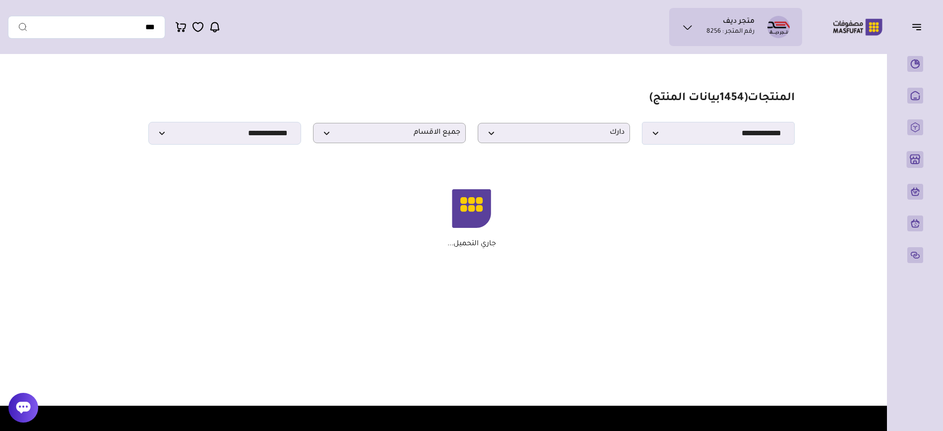
drag, startPoint x: 427, startPoint y: 200, endPoint x: 451, endPoint y: 253, distance: 58.0
click at [451, 253] on div "جاري التحميل..." at bounding box center [471, 219] width 636 height 83
click at [454, 251] on div "جاري التحميل..." at bounding box center [471, 219] width 636 height 83
drag, startPoint x: 502, startPoint y: 244, endPoint x: 396, endPoint y: 240, distance: 106.2
click at [396, 240] on div "جاري التحميل..." at bounding box center [471, 219] width 636 height 60
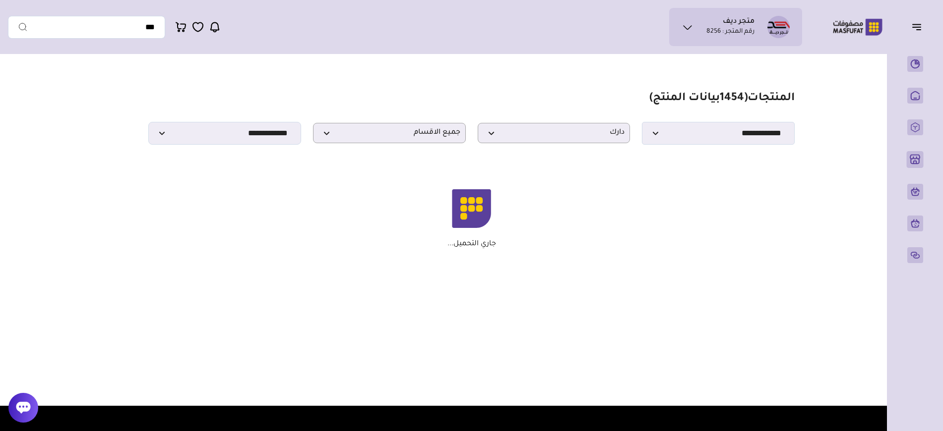
click at [439, 249] on div "جاري التحميل..." at bounding box center [471, 219] width 636 height 83
drag, startPoint x: 439, startPoint y: 249, endPoint x: 524, endPoint y: 250, distance: 85.3
click at [524, 250] on div "جاري التحميل..." at bounding box center [471, 219] width 636 height 83
click at [513, 247] on div "جاري التحميل..." at bounding box center [471, 219] width 636 height 60
drag, startPoint x: 497, startPoint y: 243, endPoint x: 410, endPoint y: 243, distance: 87.3
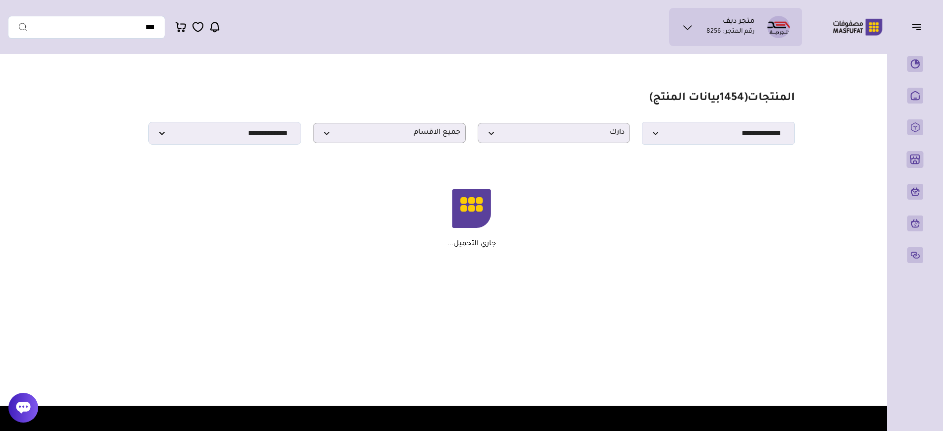
click at [410, 243] on div "جاري التحميل..." at bounding box center [471, 219] width 636 height 60
drag, startPoint x: 438, startPoint y: 242, endPoint x: 446, endPoint y: 242, distance: 7.9
click at [438, 242] on div "جاري التحميل..." at bounding box center [471, 219] width 636 height 60
drag, startPoint x: 525, startPoint y: 242, endPoint x: 391, endPoint y: 250, distance: 133.6
click at [392, 250] on div "جاري التحميل..." at bounding box center [471, 219] width 636 height 83
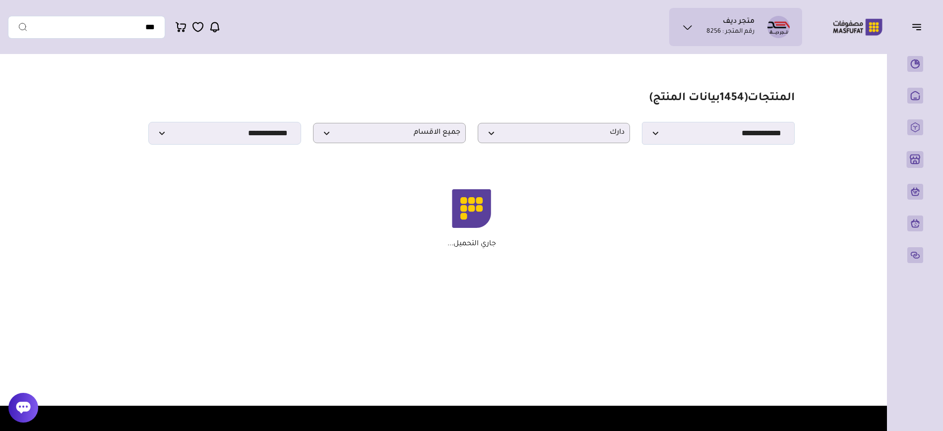
drag, startPoint x: 391, startPoint y: 250, endPoint x: 576, endPoint y: 244, distance: 184.6
click at [576, 244] on div "جاري التحميل..." at bounding box center [471, 219] width 636 height 83
drag, startPoint x: 504, startPoint y: 243, endPoint x: 368, endPoint y: 250, distance: 136.5
click at [368, 250] on div "جاري التحميل..." at bounding box center [471, 219] width 636 height 83
drag, startPoint x: 399, startPoint y: 250, endPoint x: 600, endPoint y: 242, distance: 201.0
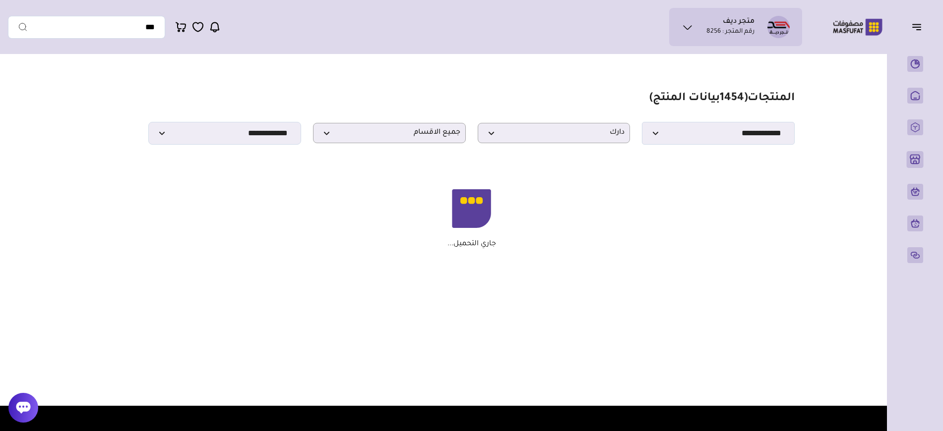
click at [599, 242] on div "جاري التحميل..." at bounding box center [471, 219] width 636 height 83
drag, startPoint x: 592, startPoint y: 243, endPoint x: 380, endPoint y: 248, distance: 212.3
click at [396, 247] on div "جاري التحميل..." at bounding box center [471, 219] width 636 height 60
drag, startPoint x: 335, startPoint y: 257, endPoint x: 630, endPoint y: 251, distance: 295.6
click at [627, 251] on div "جاري التحميل..." at bounding box center [471, 219] width 636 height 83
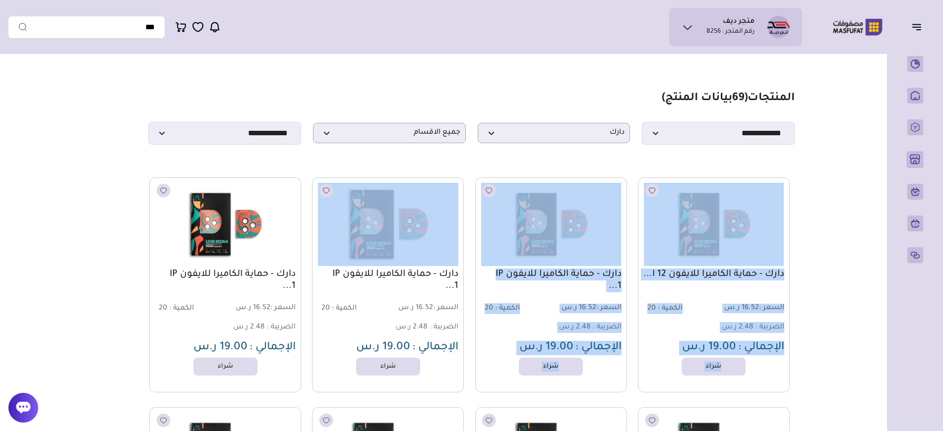
drag, startPoint x: 590, startPoint y: 249, endPoint x: 332, endPoint y: 257, distance: 257.5
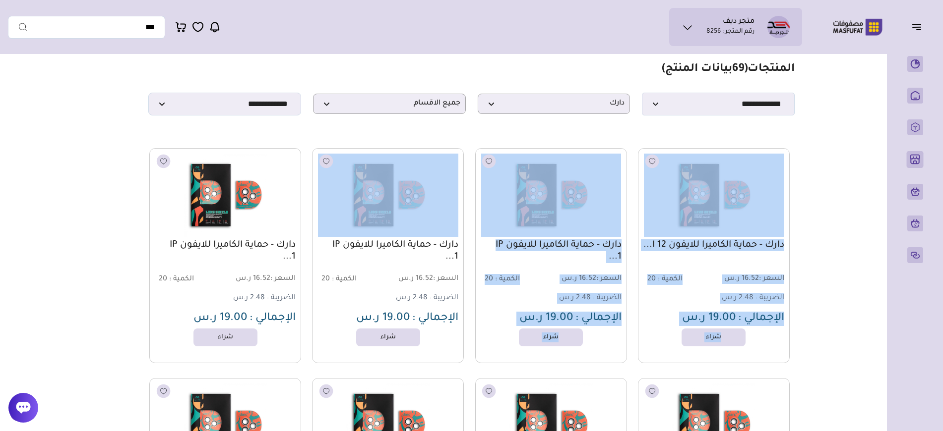
scroll to position [29, 0]
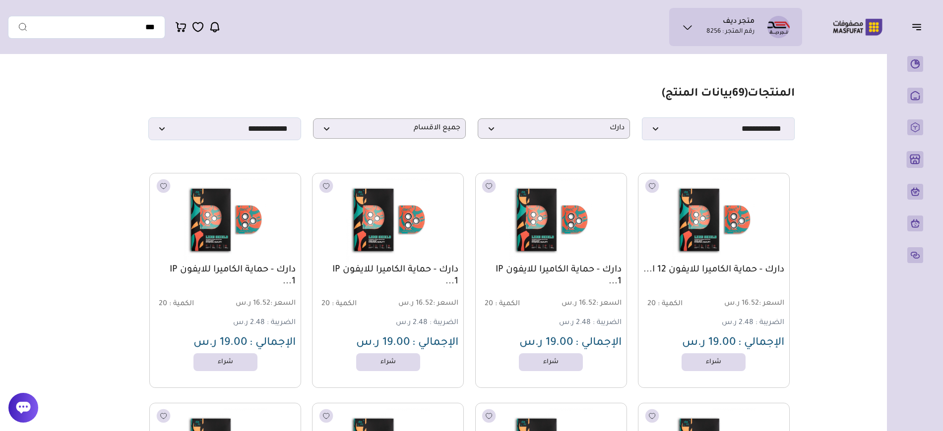
scroll to position [0, 0]
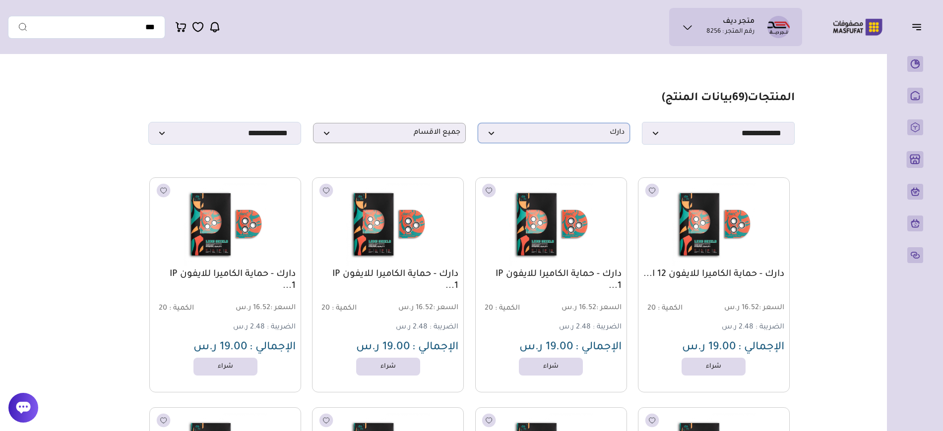
click at [516, 139] on p "دارك" at bounding box center [554, 133] width 153 height 20
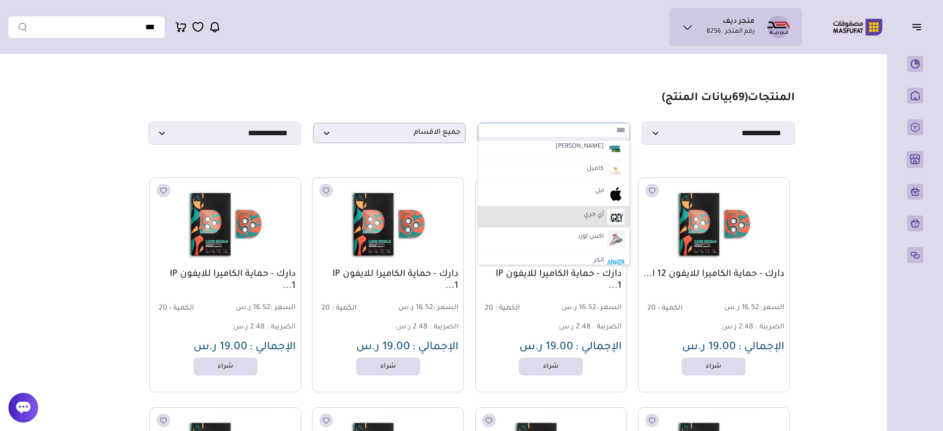
scroll to position [1493, 0]
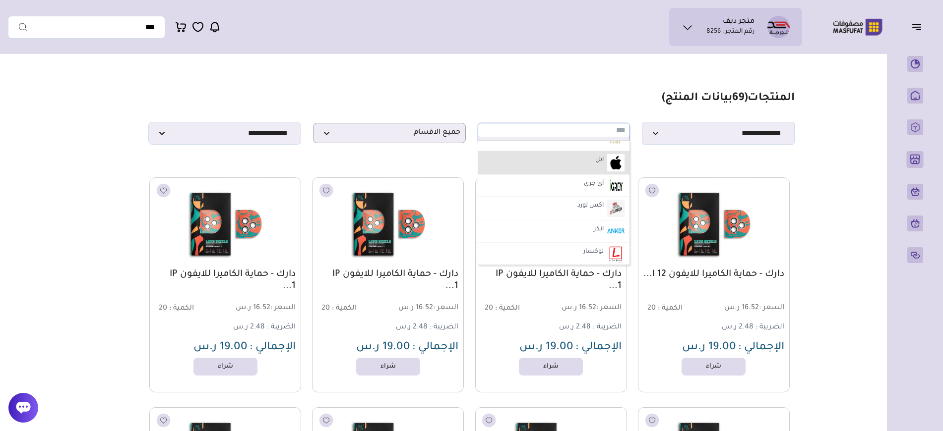
click at [604, 166] on label "ابل" at bounding box center [599, 160] width 11 height 13
select select "*"
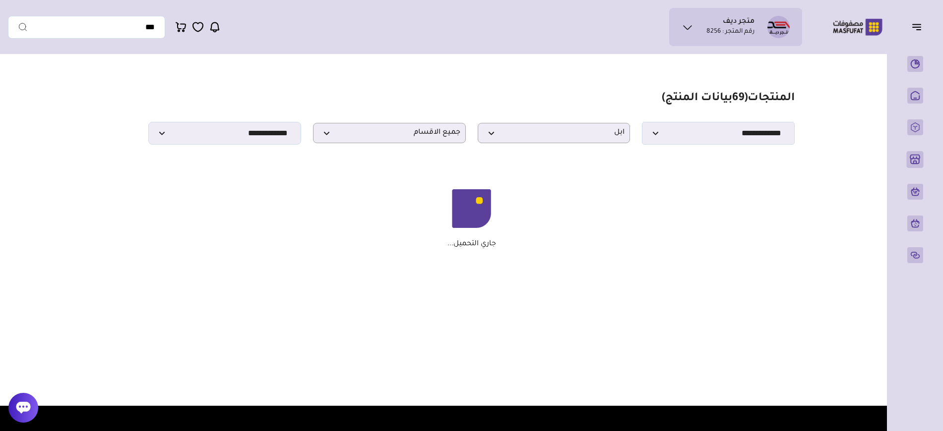
drag, startPoint x: 427, startPoint y: 217, endPoint x: 433, endPoint y: 241, distance: 24.5
click at [433, 241] on div "جاري التحميل..." at bounding box center [471, 219] width 636 height 60
drag, startPoint x: 431, startPoint y: 241, endPoint x: 534, endPoint y: 247, distance: 102.3
click at [534, 247] on div "جاري التحميل..." at bounding box center [471, 219] width 636 height 60
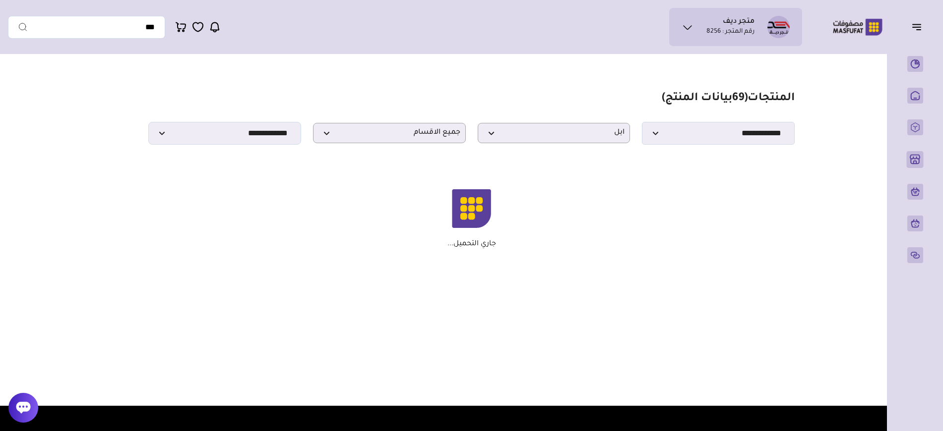
click at [534, 247] on div "جاري التحميل..." at bounding box center [471, 219] width 636 height 60
drag, startPoint x: 497, startPoint y: 247, endPoint x: 404, endPoint y: 246, distance: 93.2
click at [405, 246] on div "جاري التحميل..." at bounding box center [471, 219] width 636 height 60
click at [404, 246] on div "جاري التحميل..." at bounding box center [471, 219] width 636 height 60
drag, startPoint x: 404, startPoint y: 246, endPoint x: 565, endPoint y: 252, distance: 161.2
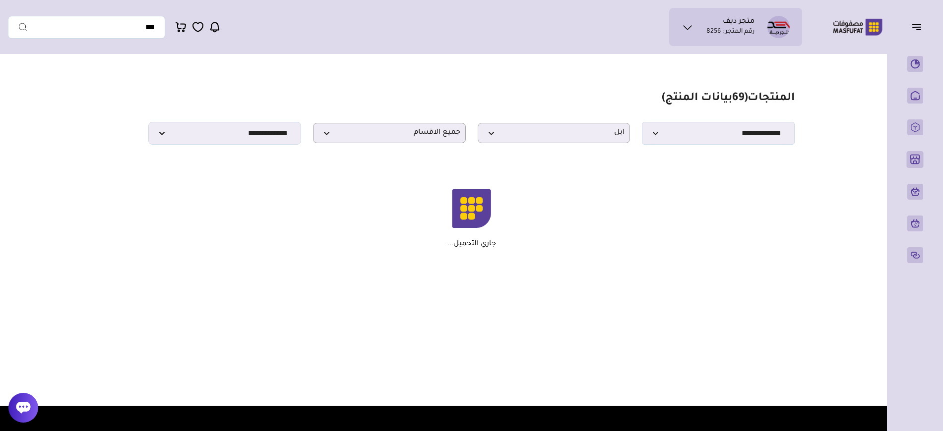
click at [565, 252] on div "جاري التحميل..." at bounding box center [471, 219] width 636 height 83
drag, startPoint x: 532, startPoint y: 250, endPoint x: 410, endPoint y: 248, distance: 122.5
click at [410, 248] on div "جاري التحميل..." at bounding box center [471, 219] width 636 height 83
click at [412, 249] on div "جاري التحميل..." at bounding box center [471, 219] width 636 height 83
click at [495, 244] on div "جاري التحميل..." at bounding box center [471, 219] width 636 height 83
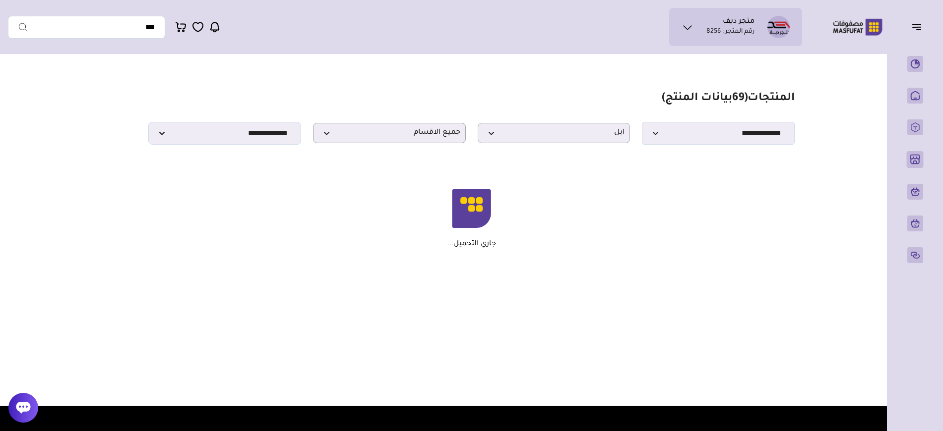
click at [494, 245] on p "جاري التحميل..." at bounding box center [471, 244] width 49 height 9
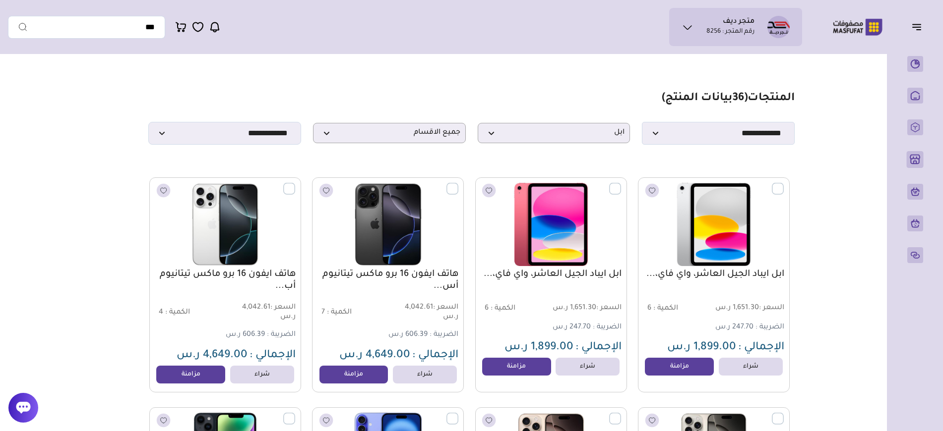
click at [494, 245] on img at bounding box center [551, 224] width 140 height 83
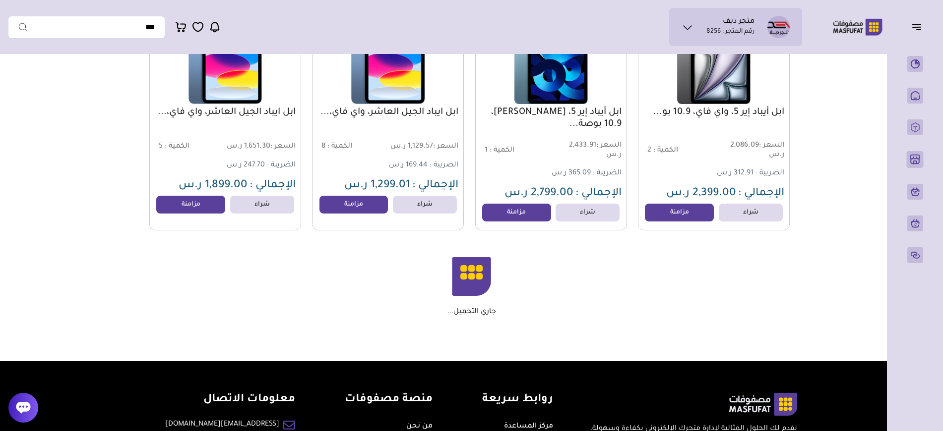
scroll to position [1082, 0]
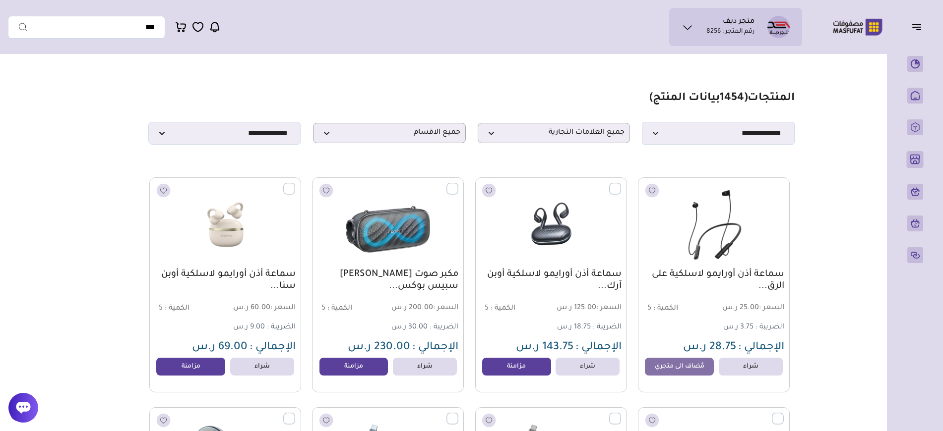
select select "*"
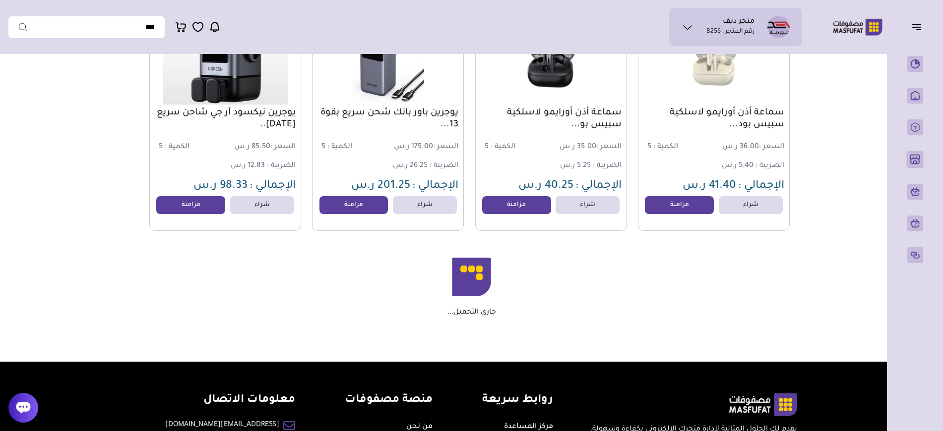
drag, startPoint x: 526, startPoint y: 285, endPoint x: 458, endPoint y: 325, distance: 78.9
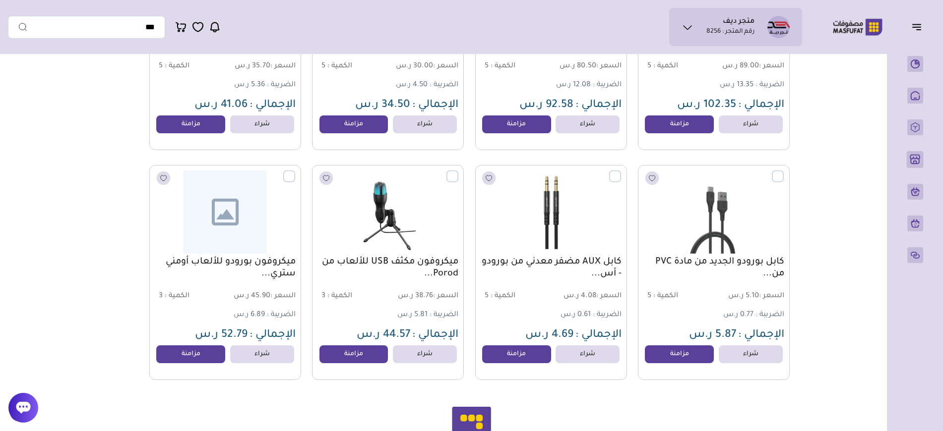
scroll to position [4651, 0]
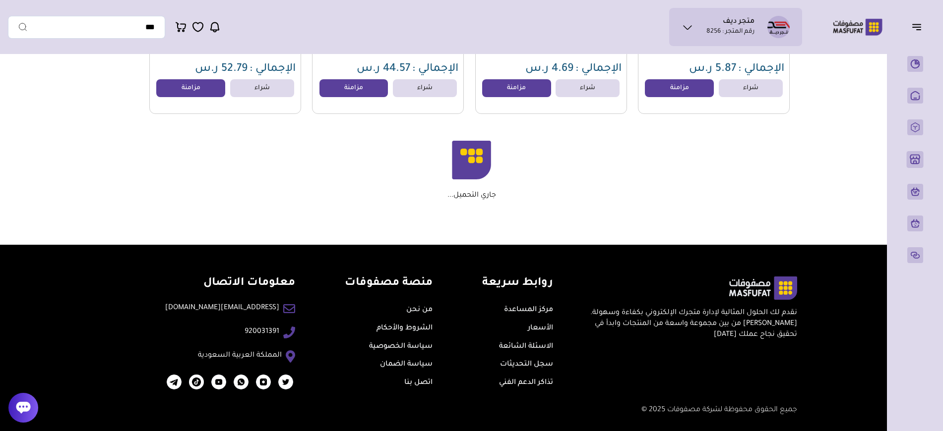
click at [393, 361] on link "سياسة الضمان" at bounding box center [406, 365] width 53 height 8
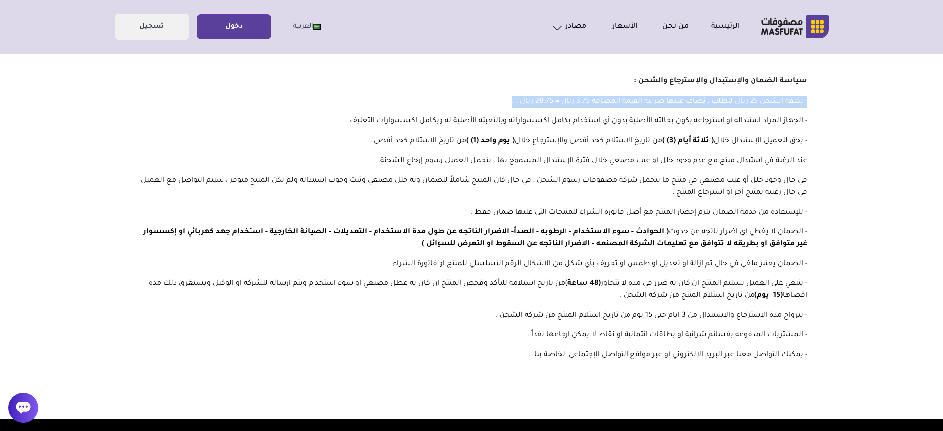
drag, startPoint x: 826, startPoint y: 99, endPoint x: 487, endPoint y: 101, distance: 338.7
click at [487, 101] on div "سياسة الضمان والإستبدال والإسترجاع والشحن : - تكلفة الشحن 25 ريال للطلب , يٌضاف…" at bounding box center [472, 220] width 714 height 342
click at [487, 101] on p "- تكلفة الشحن 25 ريال للطلب , يٌضاف عليها ضريبة القيمة المضافة 3.75 ريال = 28.7…" at bounding box center [471, 102] width 671 height 12
click at [500, 102] on p "- تكلفة الشحن 25 ريال للطلب , يٌضاف عليها ضريبة القيمة المضافة 3.75 ريال = 28.7…" at bounding box center [471, 102] width 671 height 12
drag, startPoint x: 500, startPoint y: 102, endPoint x: 902, endPoint y: 109, distance: 402.2
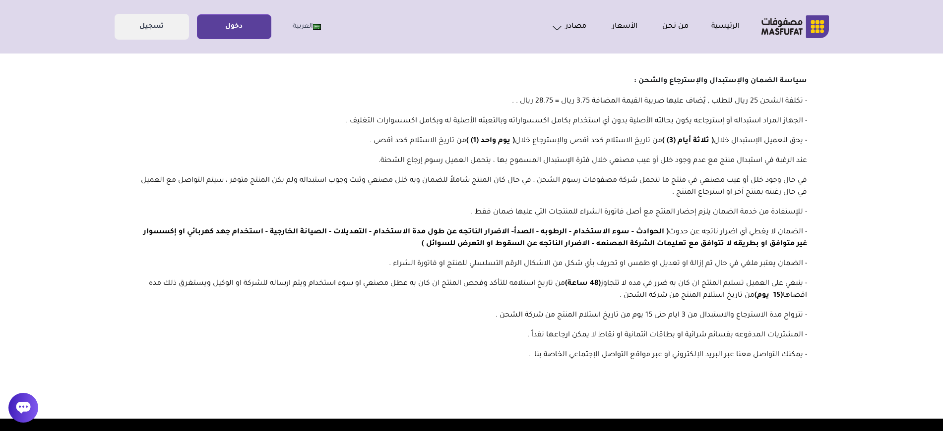
click at [902, 109] on body "الرئيسية من نحن الأسعار مصادر الاسئلة الشائعة مدونة" at bounding box center [471, 325] width 943 height 594
click at [846, 125] on body "الرئيسية من نحن الأسعار مصادر الاسئلة الشائعة مدونة" at bounding box center [471, 325] width 943 height 594
drag, startPoint x: 842, startPoint y: 124, endPoint x: 801, endPoint y: 125, distance: 40.7
click at [801, 125] on body "الرئيسية من نحن الأسعار مصادر الاسئلة الشائعة مدونة" at bounding box center [471, 325] width 943 height 594
click at [805, 128] on div "سياسة الضمان والإستبدال والإسترجاع والشحن : - تكلفة الشحن 25 ريال للطلب , يٌضاف…" at bounding box center [472, 220] width 714 height 342
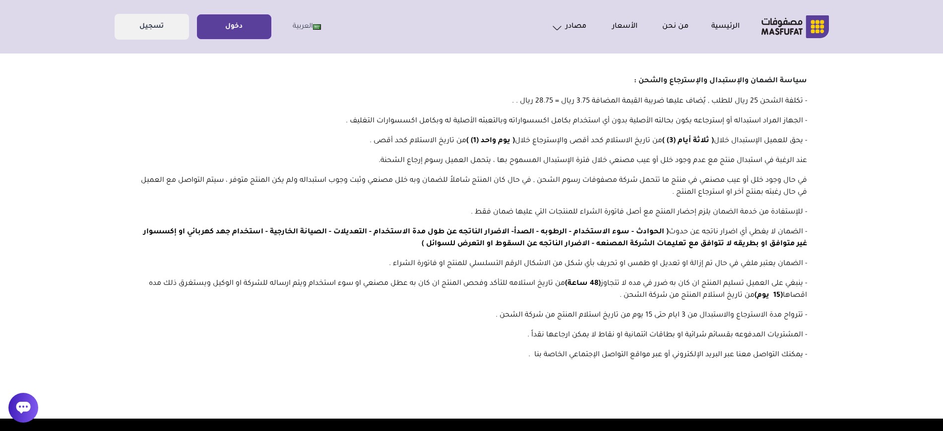
click at [810, 123] on div "سياسة الضمان والإستبدال والإسترجاع والشحن : - تكلفة الشحن 25 ريال للطلب , يٌضاف…" at bounding box center [472, 220] width 714 height 342
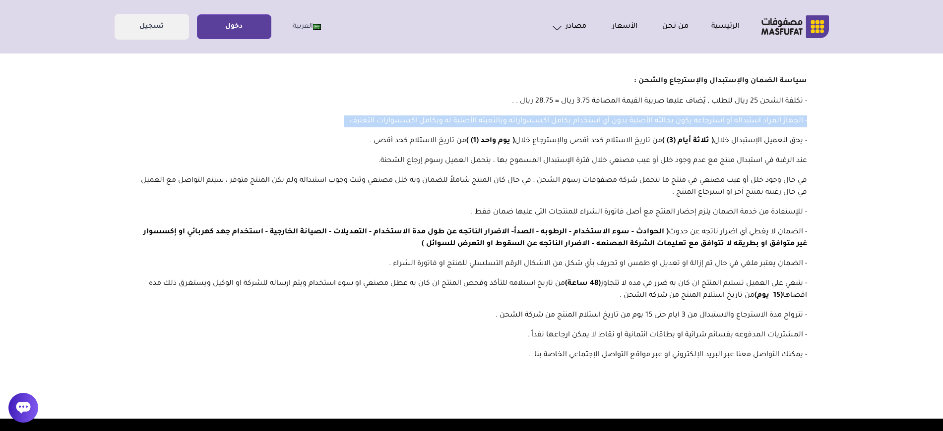
drag, startPoint x: 816, startPoint y: 120, endPoint x: 327, endPoint y: 146, distance: 489.6
click at [307, 129] on div "سياسة الضمان والإستبدال والإسترجاع والشحن : - تكلفة الشحن 25 ريال للطلب , يٌضاف…" at bounding box center [472, 220] width 714 height 342
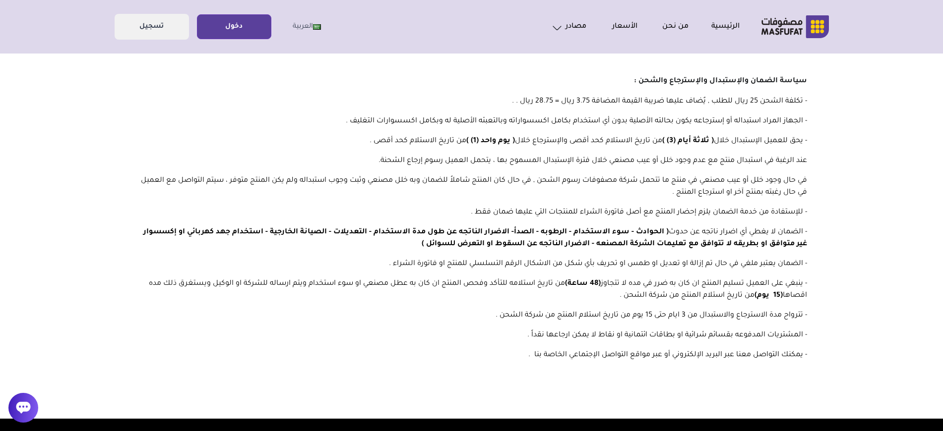
click at [327, 146] on p "- يحق للعميل الإستبدال خلال ( ثلاثة أيام (3) ) من تاريخ الاستلام كحد أقصى والإس…" at bounding box center [471, 141] width 671 height 12
drag, startPoint x: 828, startPoint y: 137, endPoint x: 340, endPoint y: 144, distance: 488.0
click at [340, 144] on div "سياسة الضمان والإستبدال والإسترجاع والشحن : - تكلفة الشحن 25 ريال للطلب , يٌضاف…" at bounding box center [472, 220] width 714 height 342
click at [340, 144] on p "- يحق للعميل الإستبدال خلال ( ثلاثة أيام (3) ) من تاريخ الاستلام كحد أقصى والإس…" at bounding box center [471, 141] width 671 height 12
drag, startPoint x: 354, startPoint y: 142, endPoint x: 848, endPoint y: 135, distance: 494.4
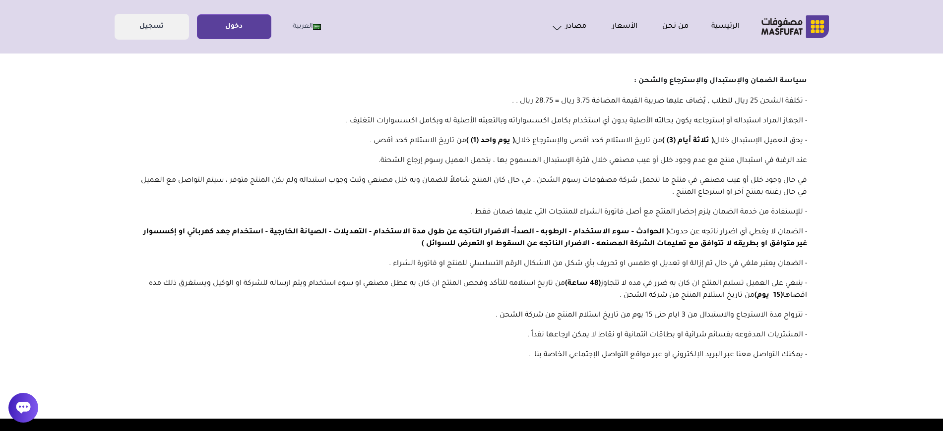
click at [848, 135] on body "الرئيسية من نحن الأسعار مصادر الاسئلة الشائعة مدونة" at bounding box center [471, 325] width 943 height 594
click at [840, 143] on body "الرئيسية من نحن الأسعار مصادر الاسئلة الشائعة مدونة" at bounding box center [471, 325] width 943 height 594
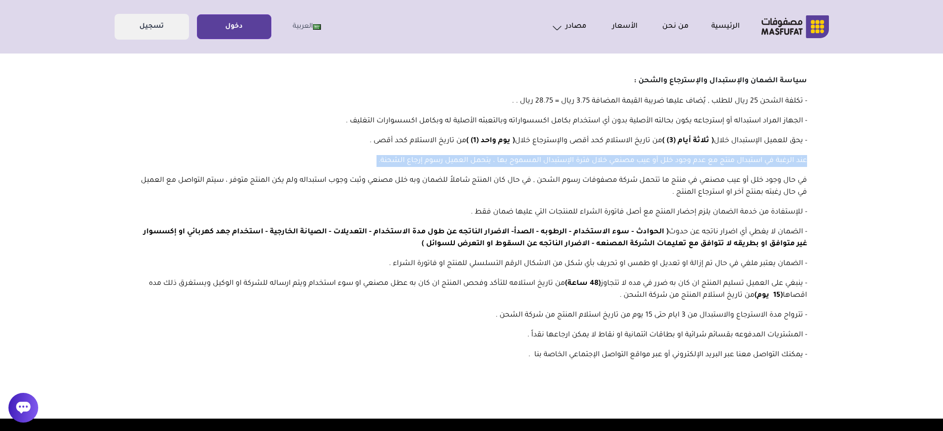
drag, startPoint x: 845, startPoint y: 166, endPoint x: 265, endPoint y: 170, distance: 580.2
click at [265, 170] on body "الرئيسية من نحن الأسعار مصادر الاسئلة الشائعة مدونة" at bounding box center [471, 325] width 943 height 594
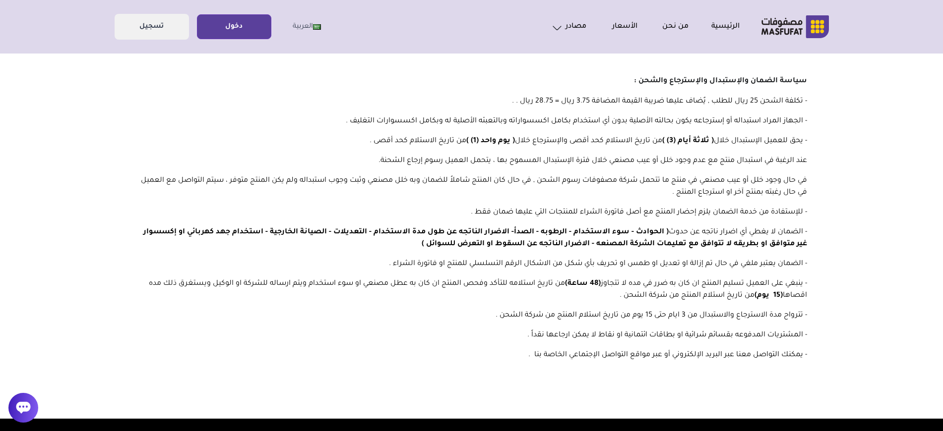
click at [265, 170] on div "سياسة الضمان والإستبدال والإسترجاع والشحن : - تكلفة الشحن 25 ريال للطلب , يٌضاف…" at bounding box center [472, 220] width 714 height 342
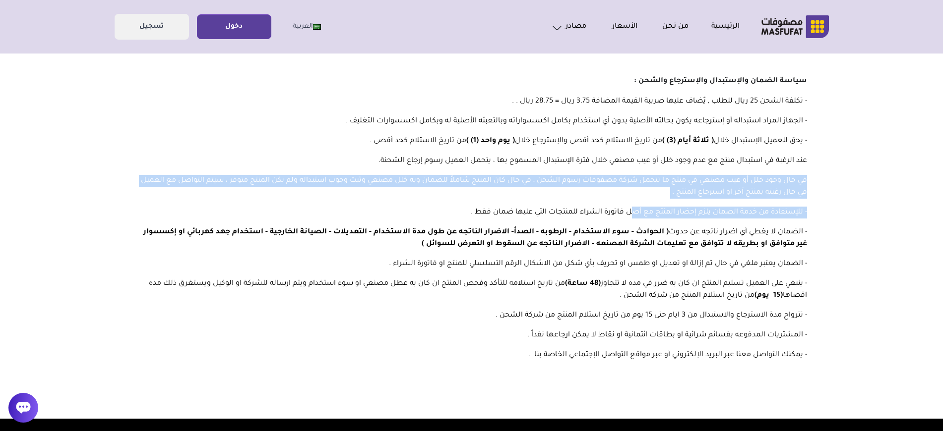
drag, startPoint x: 824, startPoint y: 178, endPoint x: 630, endPoint y: 207, distance: 195.6
click at [632, 207] on div "سياسة الضمان والإستبدال والإسترجاع والشحن : - تكلفة الشحن 25 ريال للطلب , يٌضاف…" at bounding box center [472, 220] width 714 height 342
click at [623, 198] on p "في حال وجود خلل أو عيب مصنعي في منتج ما تتحمل شركة مصفوفات رسوم الشحن , في حال …" at bounding box center [471, 187] width 671 height 24
drag, startPoint x: 632, startPoint y: 197, endPoint x: 832, endPoint y: 175, distance: 201.6
click at [832, 175] on body "الرئيسية من نحن الأسعار مصادر الاسئلة الشائعة مدونة" at bounding box center [471, 325] width 943 height 594
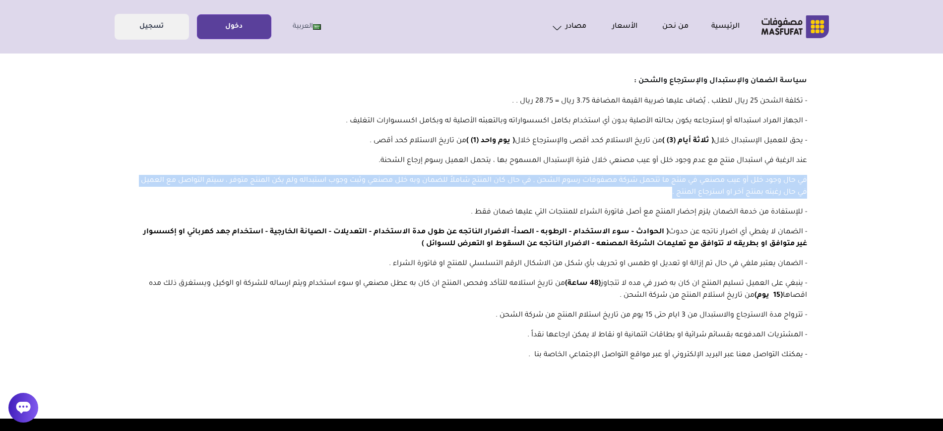
click at [836, 177] on body "الرئيسية من نحن الأسعار مصادر الاسئلة الشائعة مدونة" at bounding box center [471, 325] width 943 height 594
drag, startPoint x: 831, startPoint y: 178, endPoint x: 614, endPoint y: 205, distance: 218.4
click at [614, 205] on body "الرئيسية من نحن الأسعار مصادر الاسئلة الشائعة مدونة" at bounding box center [471, 325] width 943 height 594
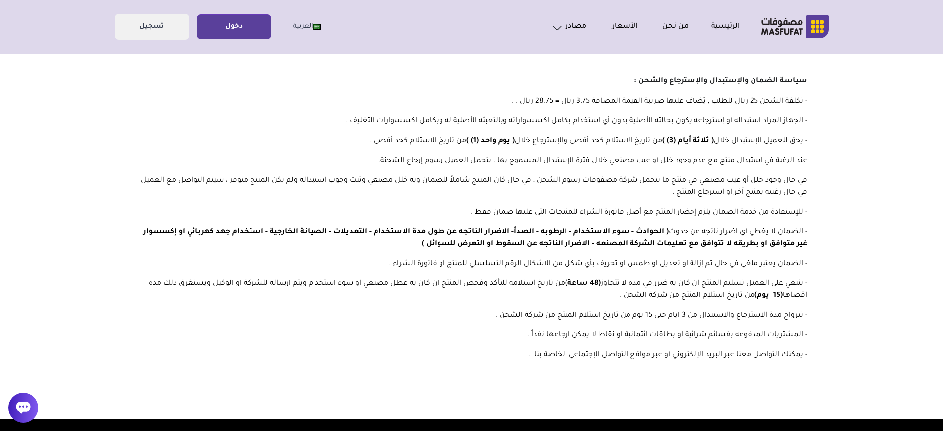
click at [612, 199] on div "سياسة الضمان والإستبدال والإسترجاع والشحن : - تكلفة الشحن 25 ريال للطلب , يٌضاف…" at bounding box center [472, 220] width 714 height 342
drag, startPoint x: 754, startPoint y: 123, endPoint x: 587, endPoint y: 123, distance: 166.6
click at [588, 124] on p "- الجهاز المراد استبداله أو إسترجاعه يكون بحالته الأصلية بدون أي استخدام بكامل …" at bounding box center [471, 122] width 671 height 12
click at [582, 123] on p "- الجهاز المراد استبداله أو إسترجاعه يكون بحالته الأصلية بدون أي استخدام بكامل …" at bounding box center [471, 122] width 671 height 12
drag, startPoint x: 564, startPoint y: 123, endPoint x: 436, endPoint y: 121, distance: 128.4
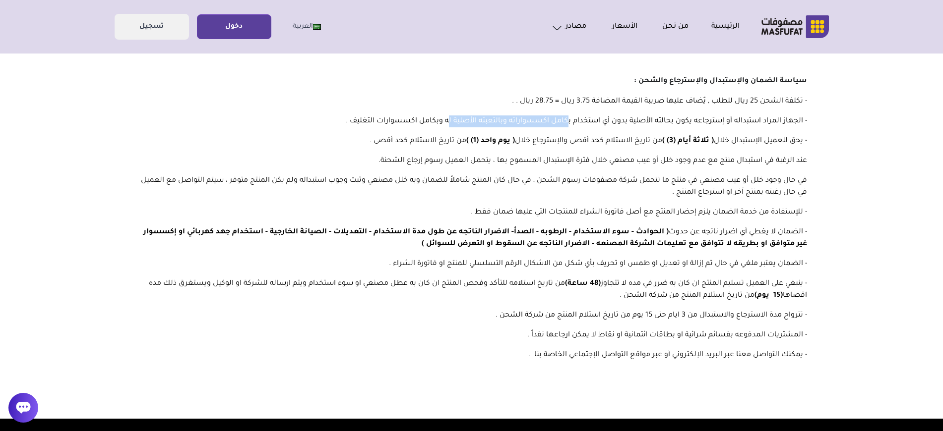
click at [441, 121] on p "- الجهاز المراد استبداله أو إسترجاعه يكون بحالته الأصلية بدون أي استخدام بكامل …" at bounding box center [471, 122] width 671 height 12
drag, startPoint x: 420, startPoint y: 122, endPoint x: 411, endPoint y: 122, distance: 9.4
click at [417, 123] on p "- الجهاز المراد استبداله أو إسترجاعه يكون بحالته الأصلية بدون أي استخدام بكامل …" at bounding box center [471, 122] width 671 height 12
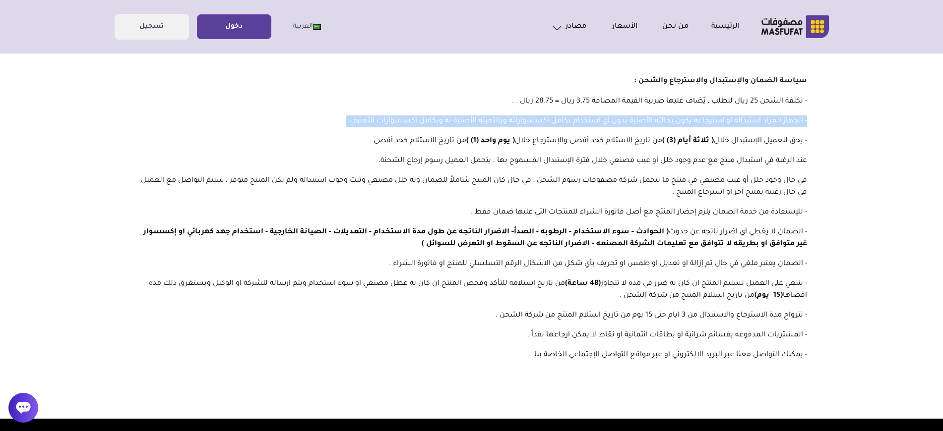
drag, startPoint x: 344, startPoint y: 122, endPoint x: 868, endPoint y: 120, distance: 524.1
click at [868, 120] on body "الرئيسية من نحن الأسعار مصادر الاسئلة الشائعة مدونة" at bounding box center [471, 325] width 943 height 594
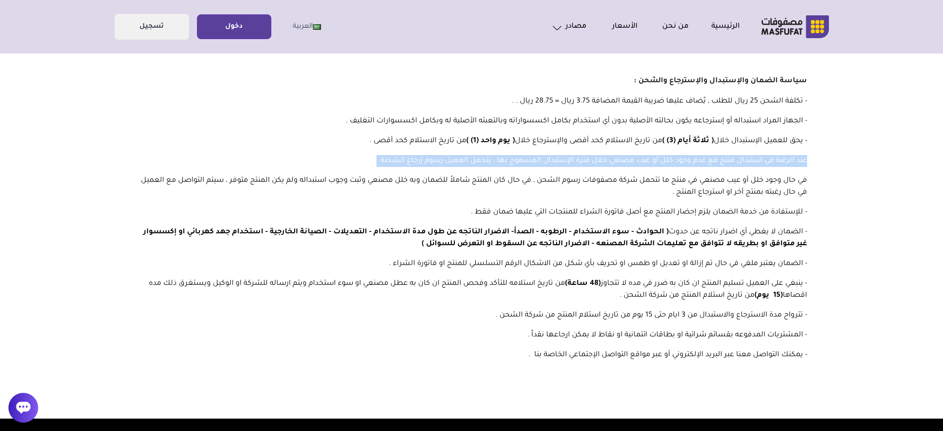
drag, startPoint x: 823, startPoint y: 162, endPoint x: 295, endPoint y: 172, distance: 527.7
click at [295, 172] on div "سياسة الضمان والإستبدال والإسترجاع والشحن : - تكلفة الشحن 25 ريال للطلب , يٌضاف…" at bounding box center [472, 220] width 714 height 342
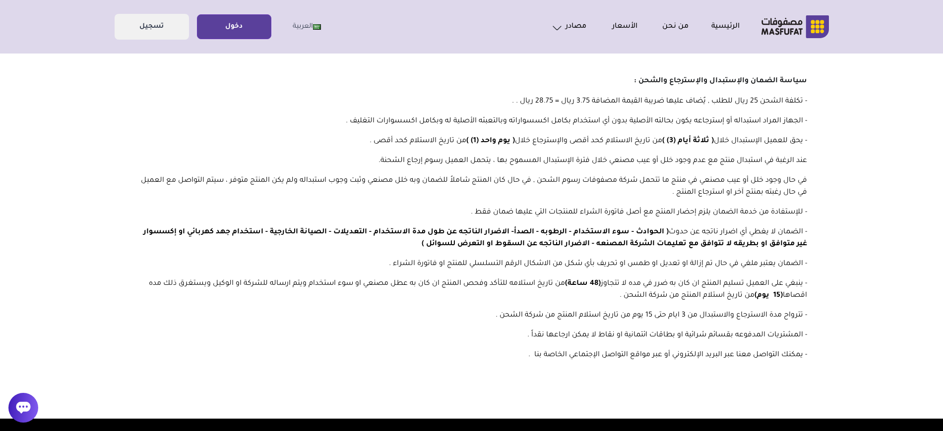
drag, startPoint x: 377, startPoint y: 195, endPoint x: 462, endPoint y: 190, distance: 84.4
click at [381, 194] on p "في حال وجود خلل أو عيب مصنعي في منتج ما تتحمل شركة مصفوفات رسوم الشحن , في حال …" at bounding box center [471, 187] width 671 height 24
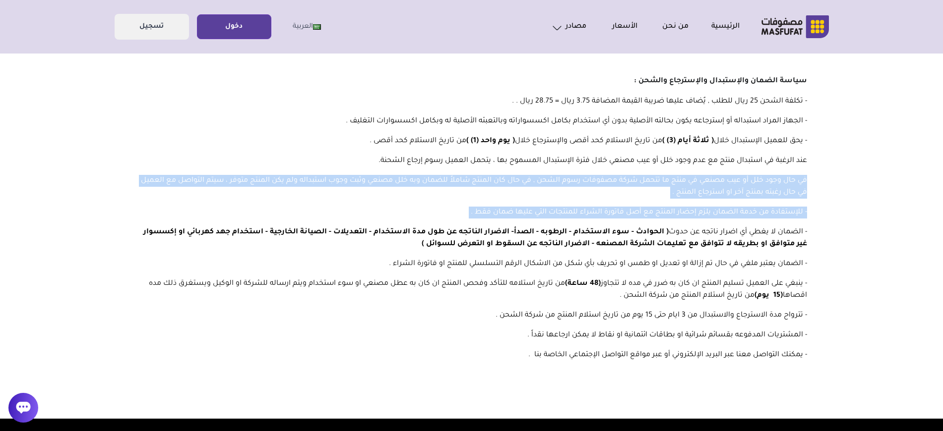
drag, startPoint x: 813, startPoint y: 182, endPoint x: 394, endPoint y: 223, distance: 420.5
click at [394, 223] on div "سياسة الضمان والإستبدال والإسترجاع والشحن : - تكلفة الشحن 25 ريال للطلب , يٌضاف…" at bounding box center [472, 220] width 714 height 342
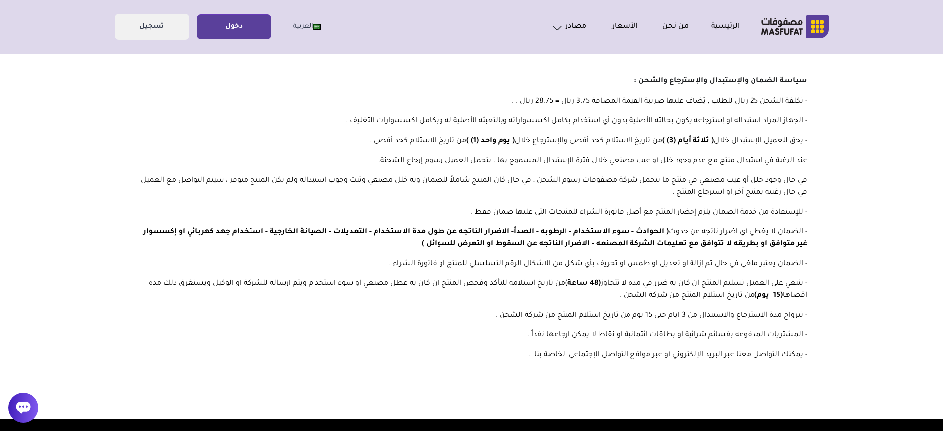
drag, startPoint x: 793, startPoint y: 227, endPoint x: 821, endPoint y: 228, distance: 27.8
click at [793, 227] on p "- الضمان لا يغطي أي اضرار ناتجه عن حدوث ( الحوادث - سوء الاستخدام - الرطوبه - ا…" at bounding box center [471, 239] width 671 height 24
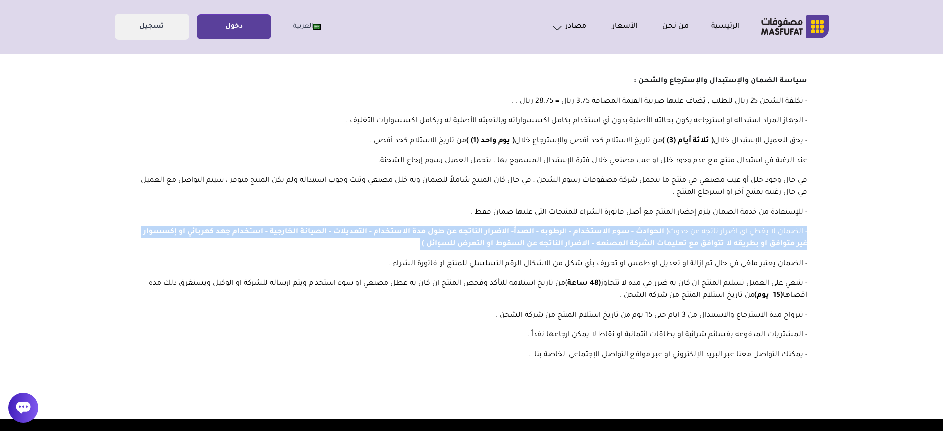
drag, startPoint x: 833, startPoint y: 227, endPoint x: 347, endPoint y: 250, distance: 486.0
click at [347, 250] on body "الرئيسية من نحن الأسعار مصادر الاسئلة الشائعة مدونة" at bounding box center [471, 325] width 943 height 594
drag, startPoint x: 352, startPoint y: 250, endPoint x: 380, endPoint y: 250, distance: 28.3
click at [353, 250] on div "سياسة الضمان والإستبدال والإسترجاع والشحن : - تكلفة الشحن 25 ريال للطلب , يٌضاف…" at bounding box center [472, 220] width 714 height 342
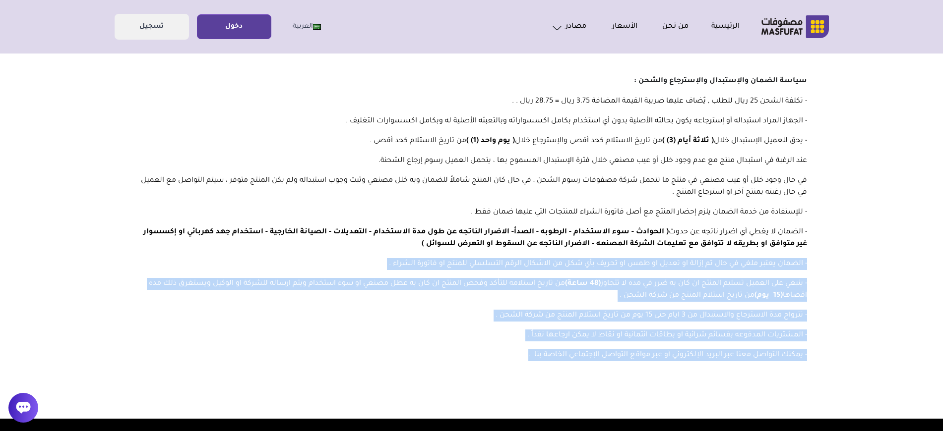
drag, startPoint x: 830, startPoint y: 258, endPoint x: 161, endPoint y: 375, distance: 679.6
click at [160, 375] on body "الرئيسية من نحن الأسعار مصادر الاسئلة الشائعة مدونة" at bounding box center [471, 325] width 943 height 594
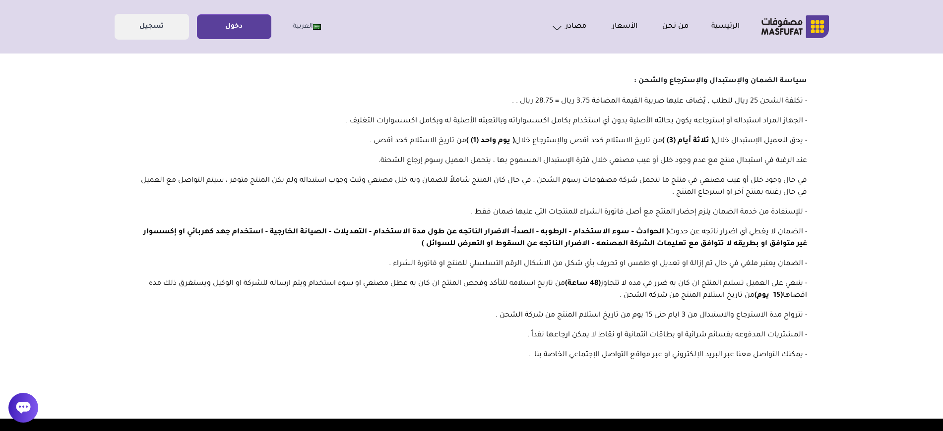
drag, startPoint x: 276, startPoint y: 367, endPoint x: 329, endPoint y: 362, distance: 53.8
click at [278, 367] on div "سياسة الضمان والإستبدال والإسترجاع والشحن : - تكلفة الشحن 25 ريال للطلب , يٌضاف…" at bounding box center [472, 220] width 714 height 342
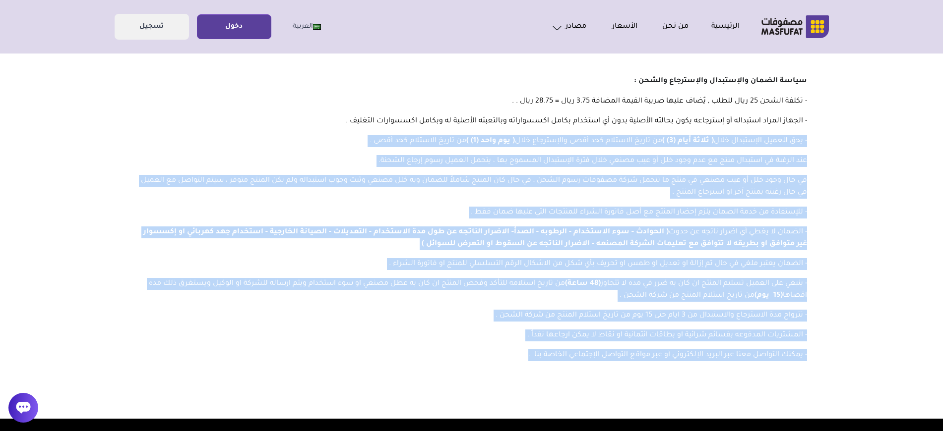
drag, startPoint x: 403, startPoint y: 363, endPoint x: 863, endPoint y: 141, distance: 511.0
click at [863, 143] on body "الرئيسية من نحن الأسعار مصادر الاسئلة الشائعة مدونة" at bounding box center [471, 325] width 943 height 594
click at [863, 141] on body "الرئيسية من نحن الأسعار مصادر الاسئلة الشائعة مدونة" at bounding box center [471, 325] width 943 height 594
drag, startPoint x: 851, startPoint y: 150, endPoint x: 494, endPoint y: 391, distance: 431.0
click at [506, 394] on body "الرئيسية من نحن الأسعار مصادر الاسئلة الشائعة مدونة" at bounding box center [471, 325] width 943 height 594
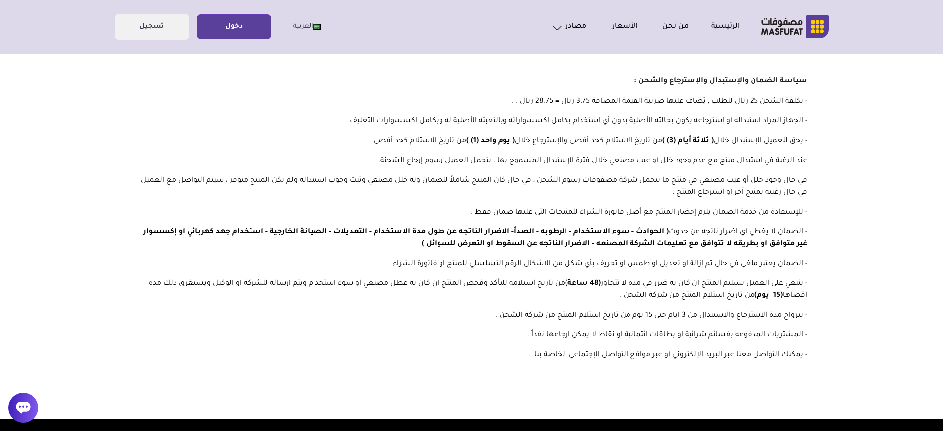
click at [446, 374] on div "سياسة الضمان والإستبدال والإسترجاع والشحن : - تكلفة الشحن 25 ريال للطلب , يٌضاف…" at bounding box center [472, 220] width 714 height 342
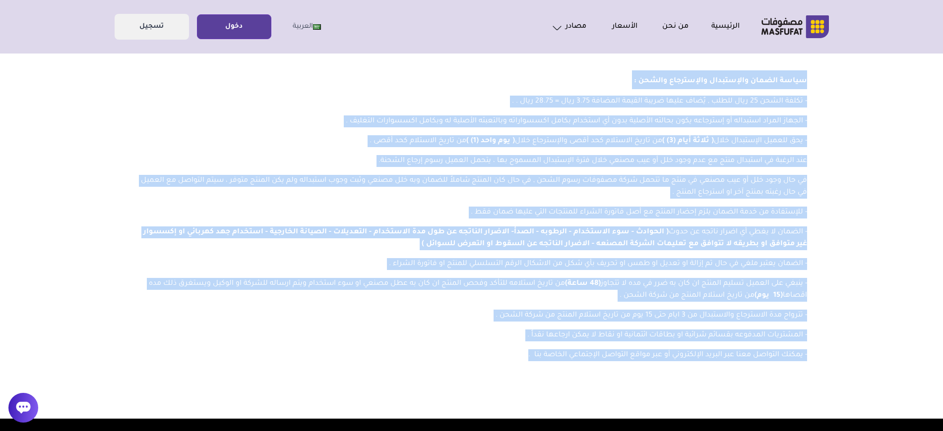
drag, startPoint x: 438, startPoint y: 373, endPoint x: 823, endPoint y: 60, distance: 497.0
click at [823, 60] on div "سياسة الضمان والإستبدال والإسترجاع والشحن : - تكلفة الشحن 25 ريال للطلب , يٌضاف…" at bounding box center [472, 220] width 714 height 342
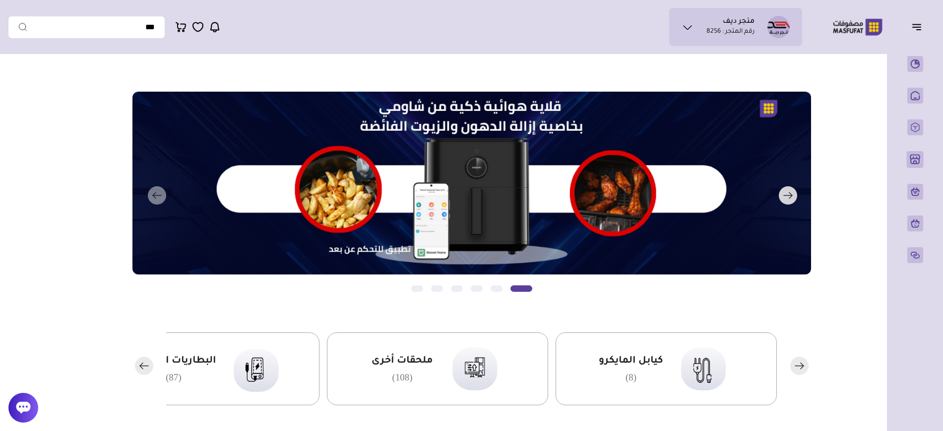
drag, startPoint x: 398, startPoint y: 197, endPoint x: 688, endPoint y: 211, distance: 290.4
click at [667, 214] on button "التالي" at bounding box center [458, 196] width 678 height 208
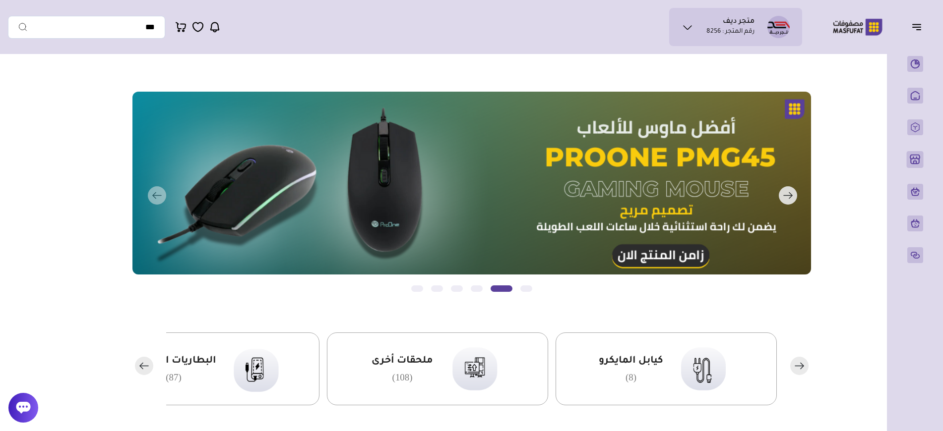
click at [795, 204] on icon "button" at bounding box center [788, 195] width 18 height 18
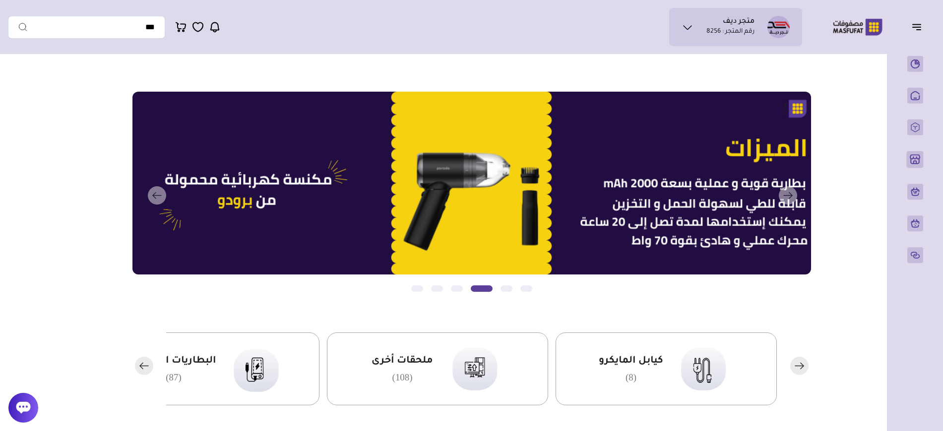
click at [733, 35] on p "رقم المتجر : 8256" at bounding box center [730, 32] width 48 height 10
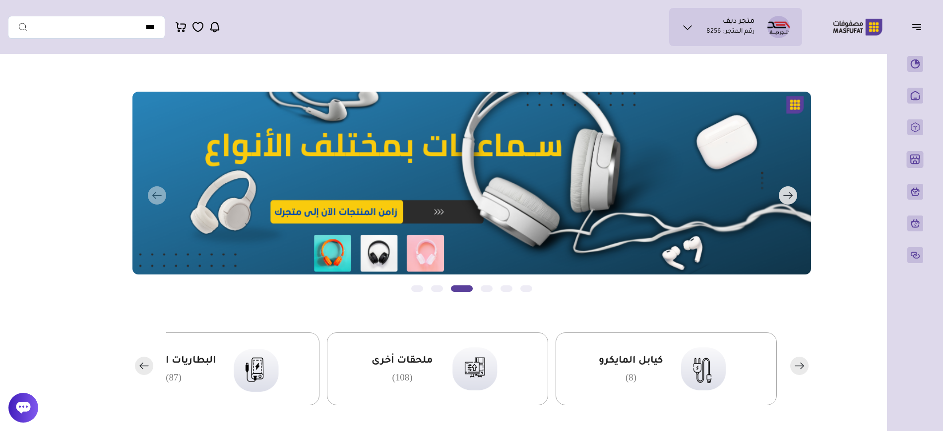
drag, startPoint x: 640, startPoint y: 166, endPoint x: 496, endPoint y: 156, distance: 144.6
click at [509, 156] on button "التالي" at bounding box center [458, 196] width 678 height 208
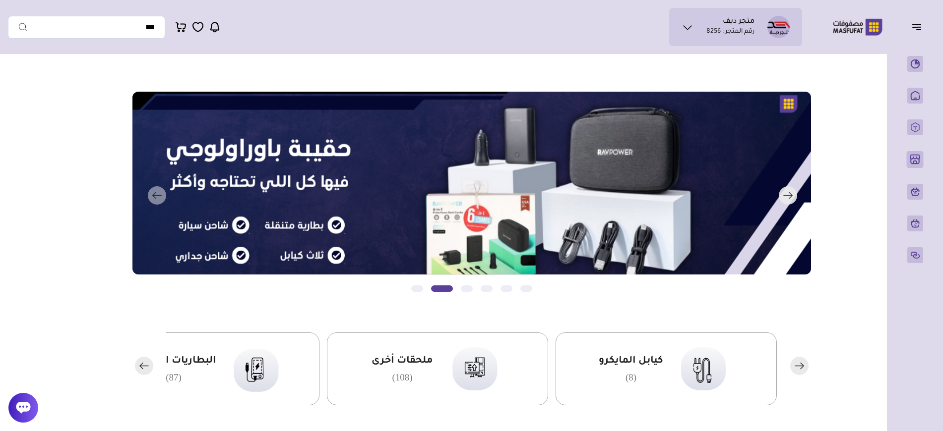
click at [454, 168] on button "التالي" at bounding box center [458, 196] width 678 height 208
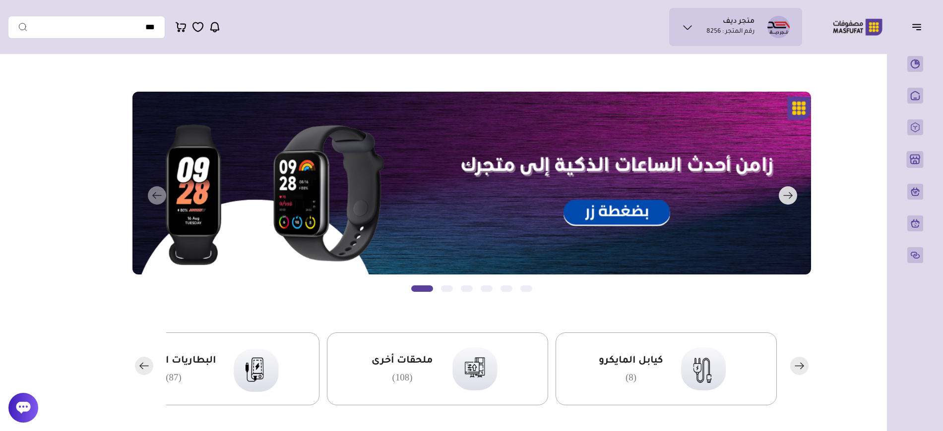
drag, startPoint x: 309, startPoint y: 195, endPoint x: 661, endPoint y: 196, distance: 351.6
click at [660, 197] on button "التالي" at bounding box center [458, 196] width 678 height 208
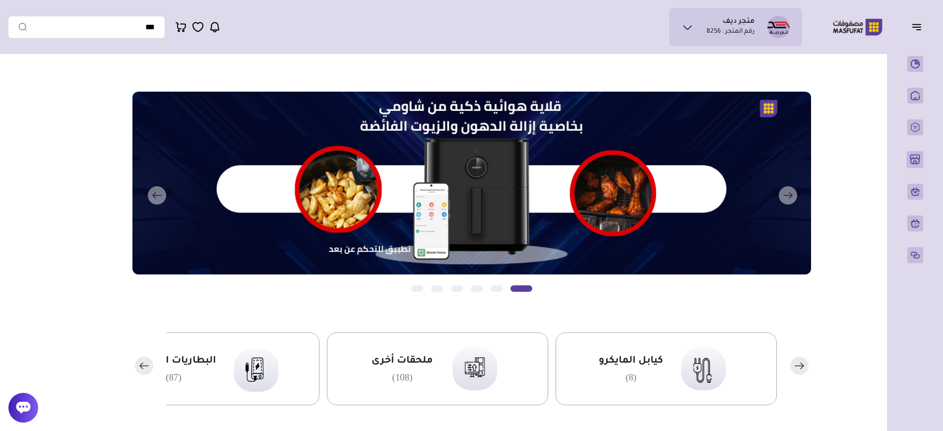
click at [684, 31] on icon at bounding box center [687, 27] width 12 height 12
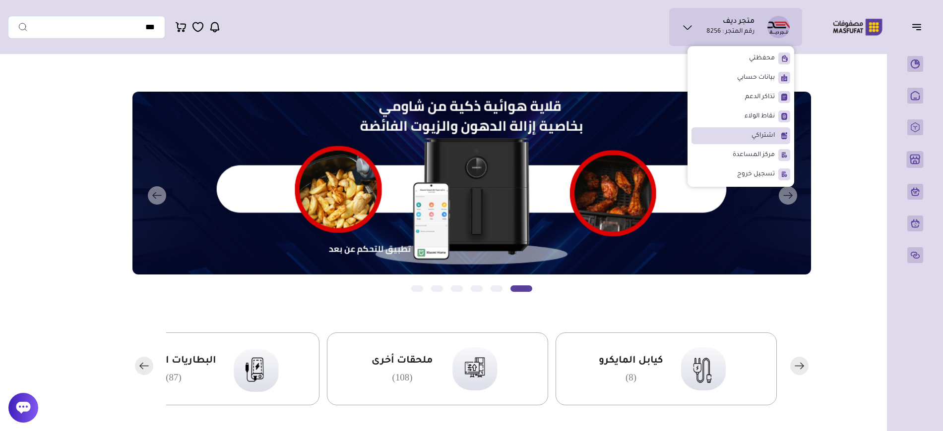
click at [737, 132] on li "اشتراكي" at bounding box center [740, 135] width 99 height 17
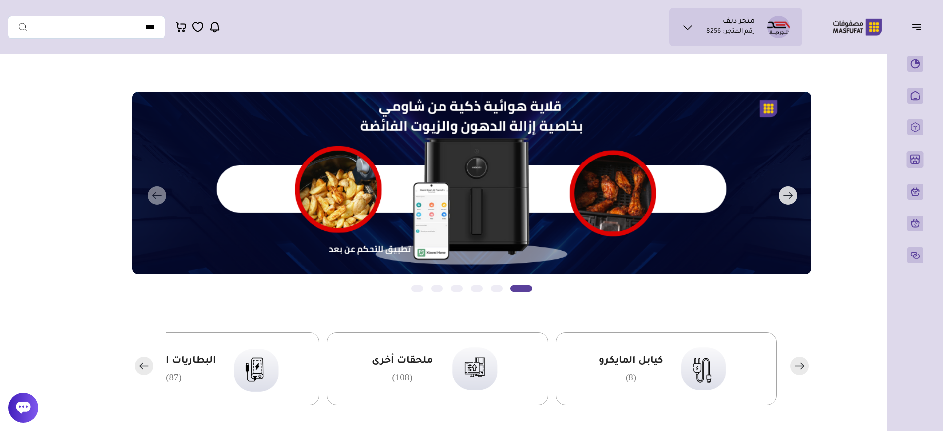
drag, startPoint x: 666, startPoint y: 169, endPoint x: 661, endPoint y: 288, distance: 119.6
click at [725, 290] on button "التالي" at bounding box center [458, 196] width 678 height 208
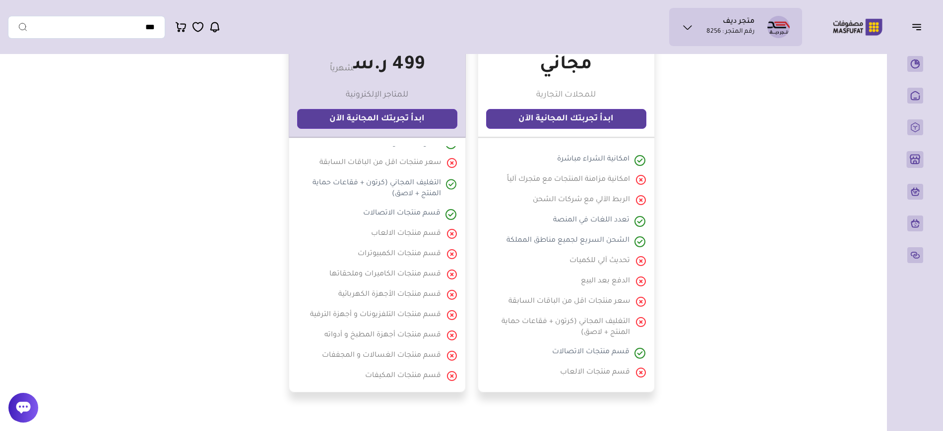
scroll to position [227, 0]
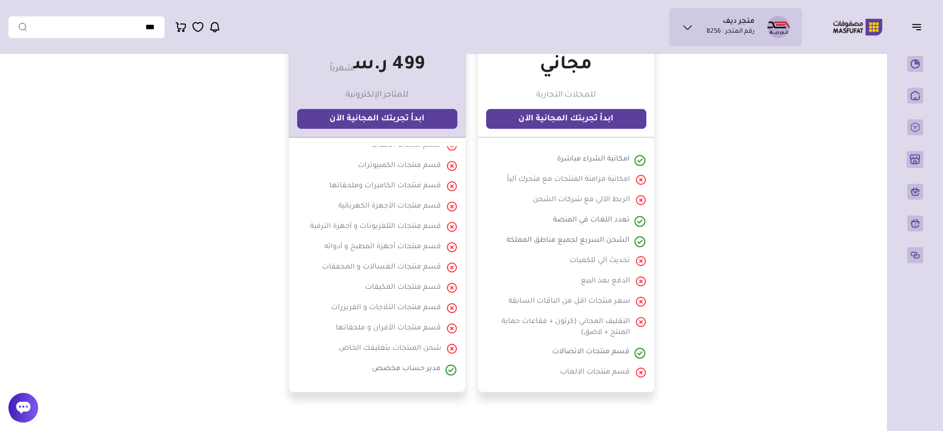
drag, startPoint x: 455, startPoint y: 155, endPoint x: 364, endPoint y: 393, distance: 254.7
click at [364, 393] on section "خطة الاشتراك الحالية خطة الاشتراك الحالية باقة الإنطلاقة (تجريبي) ترقية الباقة …" at bounding box center [472, 110] width 714 height 724
drag, startPoint x: 324, startPoint y: 348, endPoint x: 480, endPoint y: 337, distance: 156.1
click at [480, 337] on div "الأكثر رواجاً الباقة المجانية (للشراء فقط) مجاني" at bounding box center [472, 205] width 714 height 373
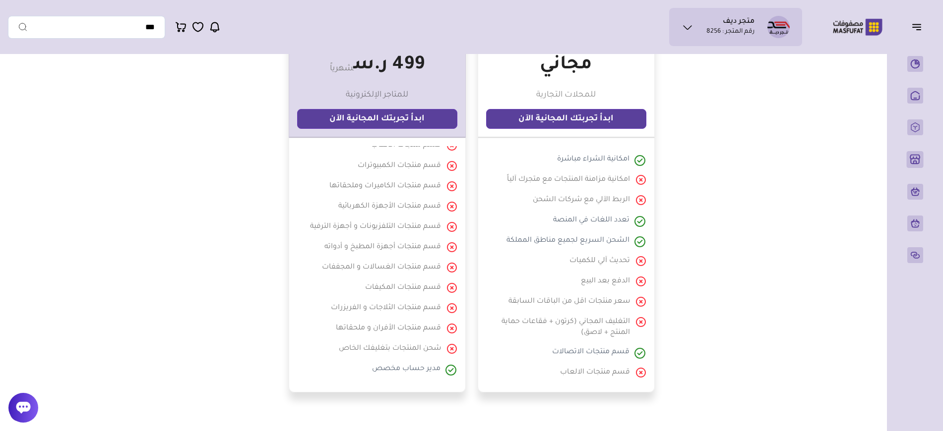
click at [469, 368] on div "الأكثر رواجاً الباقة المجانية (للشراء فقط) مجاني" at bounding box center [472, 205] width 714 height 373
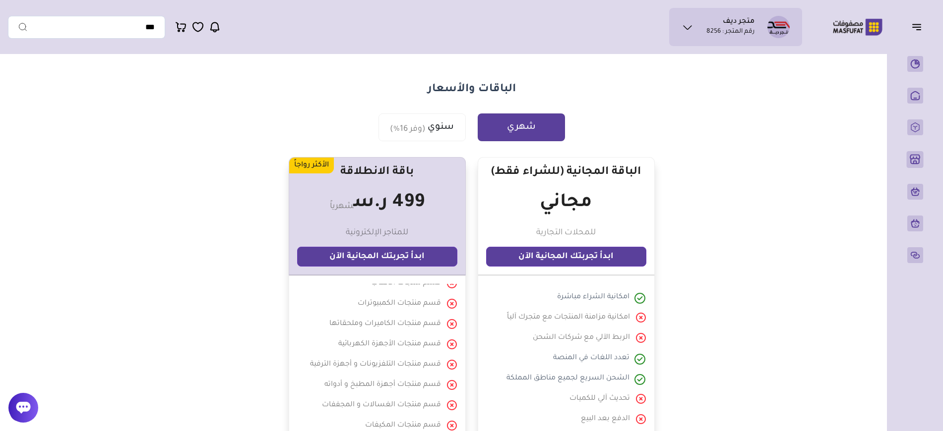
scroll to position [171, 0]
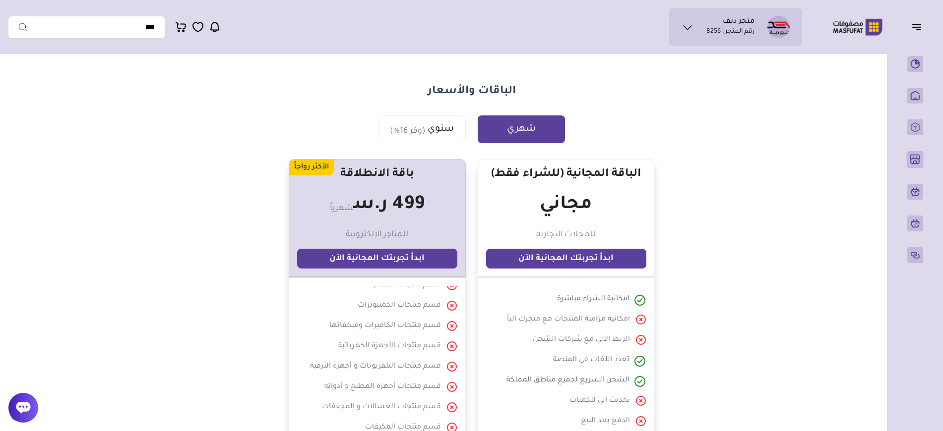
drag, startPoint x: 441, startPoint y: 174, endPoint x: 301, endPoint y: 208, distance: 143.5
click at [301, 208] on div "الأكثر رواجاً باقة الانطلاقة 499 ر.س شهرياً" at bounding box center [377, 218] width 177 height 119
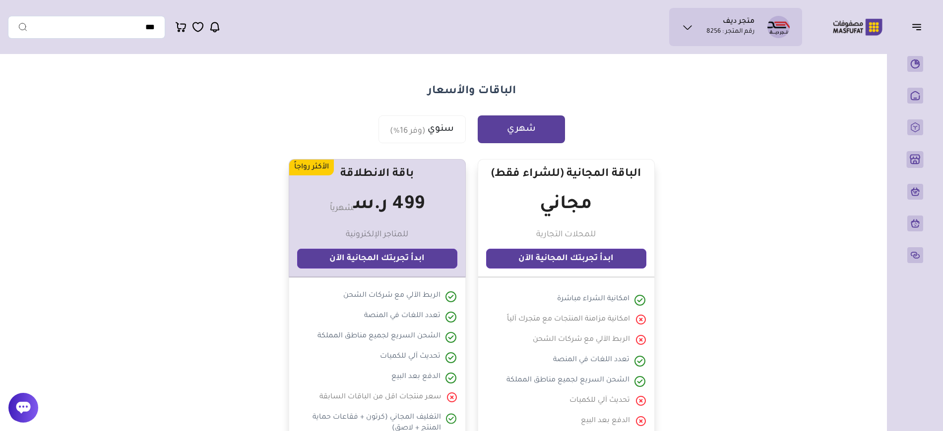
scroll to position [45, 0]
click at [399, 333] on div at bounding box center [378, 336] width 123 height 12
click at [398, 333] on div at bounding box center [378, 336] width 123 height 12
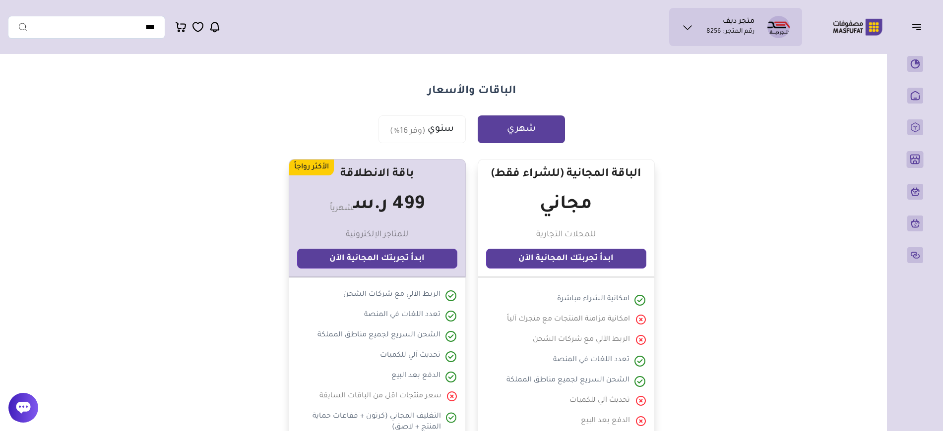
click at [404, 348] on ul at bounding box center [377, 405] width 160 height 238
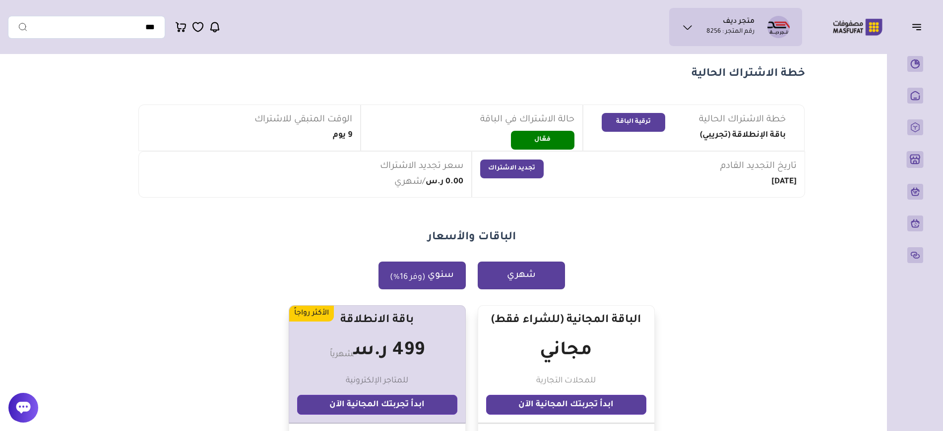
scroll to position [24, 0]
click at [436, 278] on button "سنوي (وفر 16%)" at bounding box center [421, 276] width 87 height 28
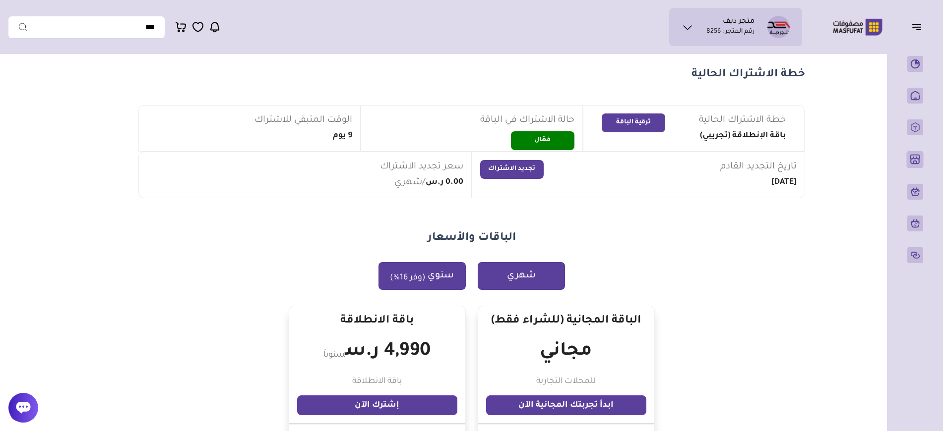
click at [505, 279] on button "شهري" at bounding box center [521, 276] width 87 height 28
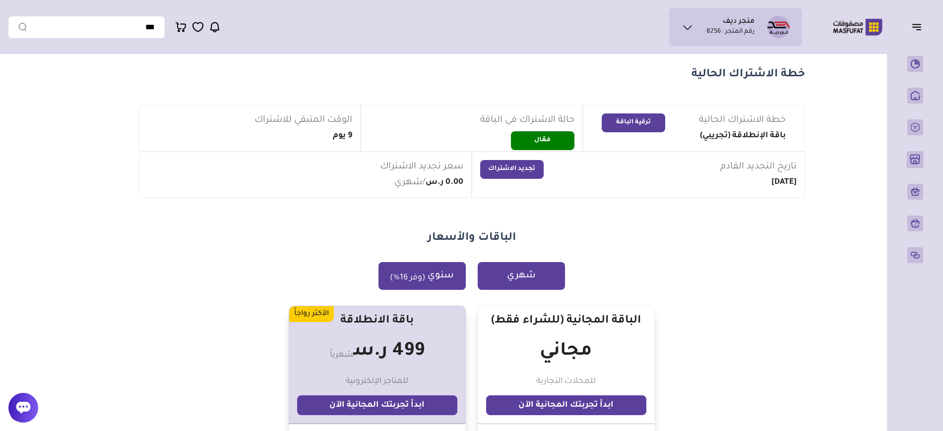
click at [423, 282] on sub "(وفر 16%)" at bounding box center [408, 278] width 36 height 12
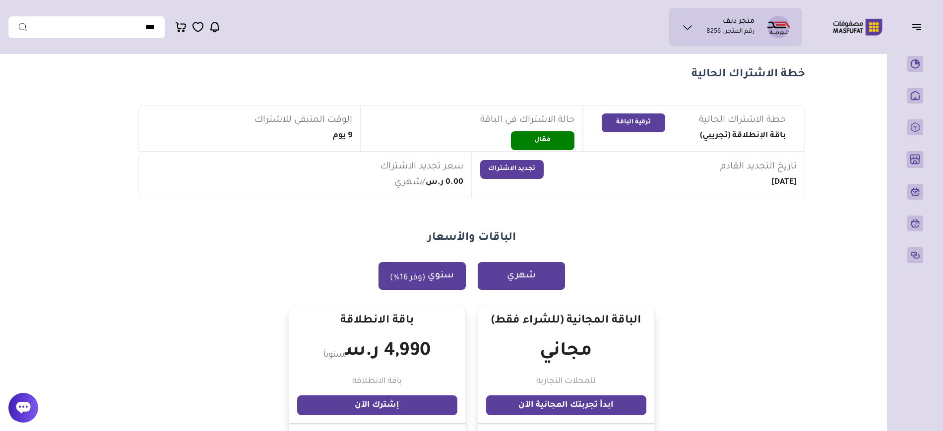
click at [533, 274] on button "شهري" at bounding box center [521, 276] width 87 height 28
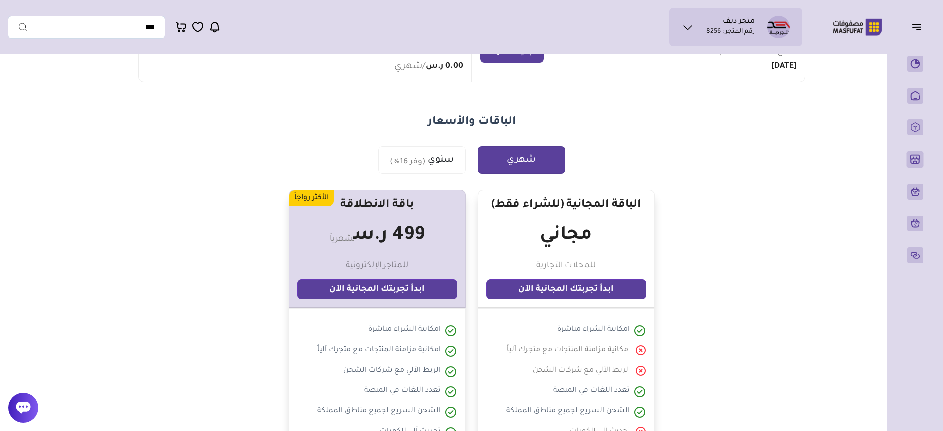
scroll to position [0, 0]
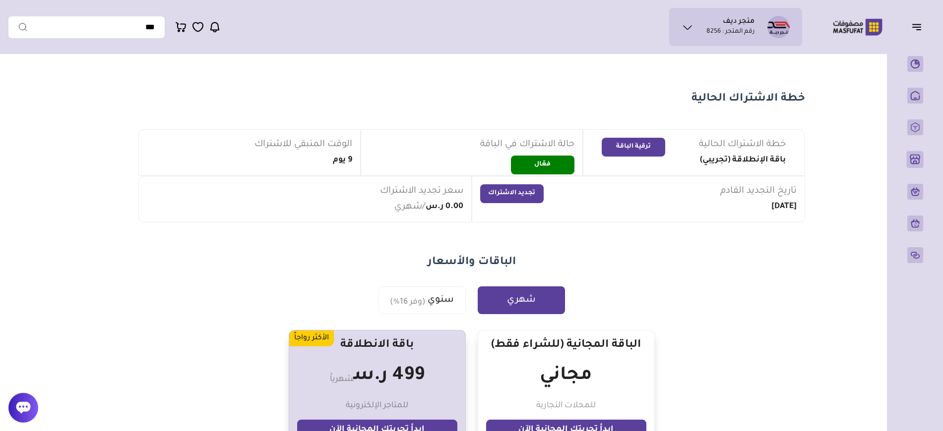
click at [684, 29] on icon at bounding box center [687, 27] width 12 height 12
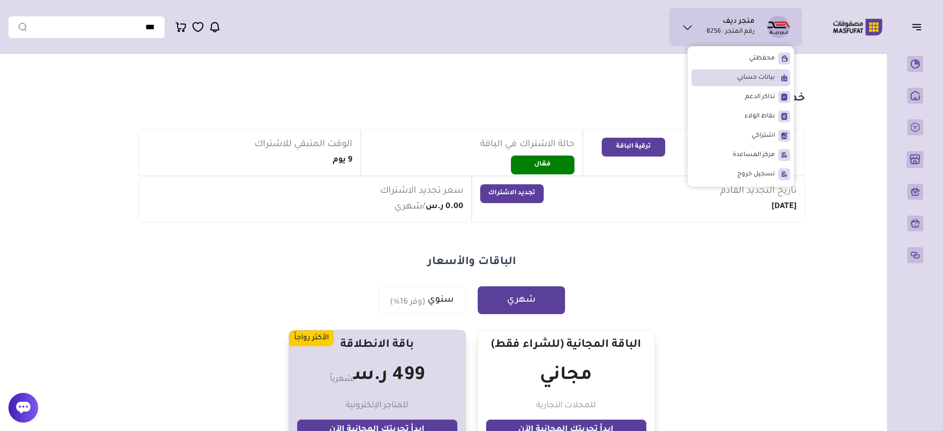
click at [739, 79] on span "بيانات حسابي" at bounding box center [756, 78] width 38 height 10
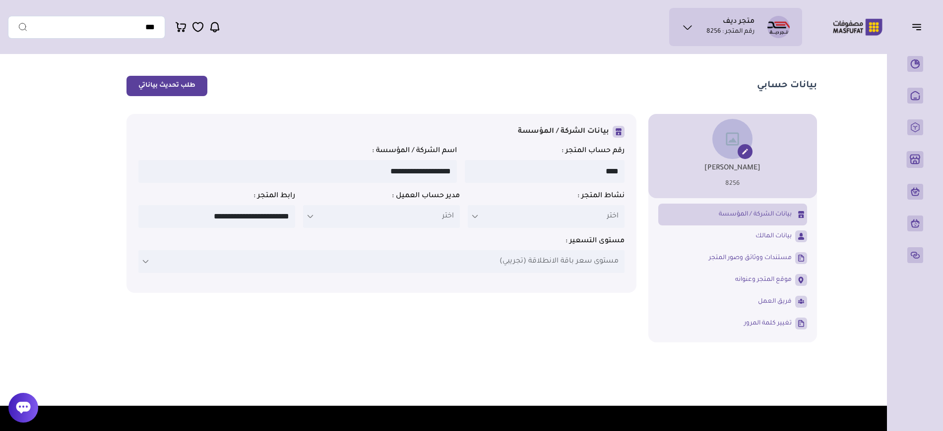
click at [748, 150] on icon at bounding box center [745, 152] width 8 height 8
click at [743, 153] on icon at bounding box center [744, 151] width 5 height 5
click at [697, 234] on link "بيانات المالك" at bounding box center [732, 236] width 149 height 17
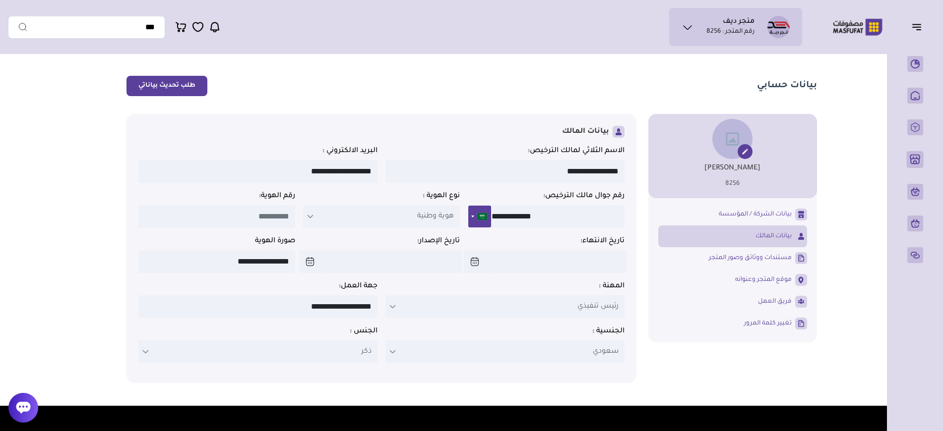
click at [634, 174] on div "**********" at bounding box center [381, 248] width 510 height 269
click at [634, 168] on div "**********" at bounding box center [381, 248] width 510 height 269
click at [471, 238] on div "**********" at bounding box center [381, 259] width 486 height 226
click at [469, 240] on label "تاريخ الانتهاء:" at bounding box center [546, 242] width 157 height 10
click at [418, 223] on p "هوية وطنية" at bounding box center [381, 216] width 157 height 23
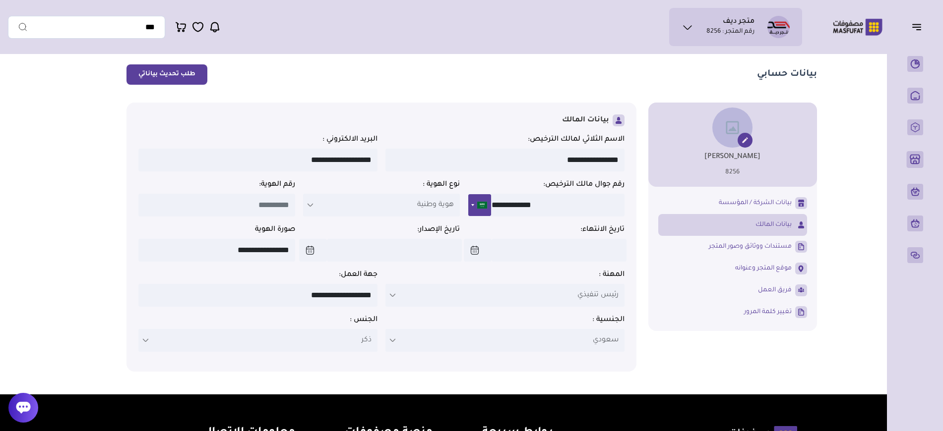
scroll to position [12, 0]
